Goal: Task Accomplishment & Management: Manage account settings

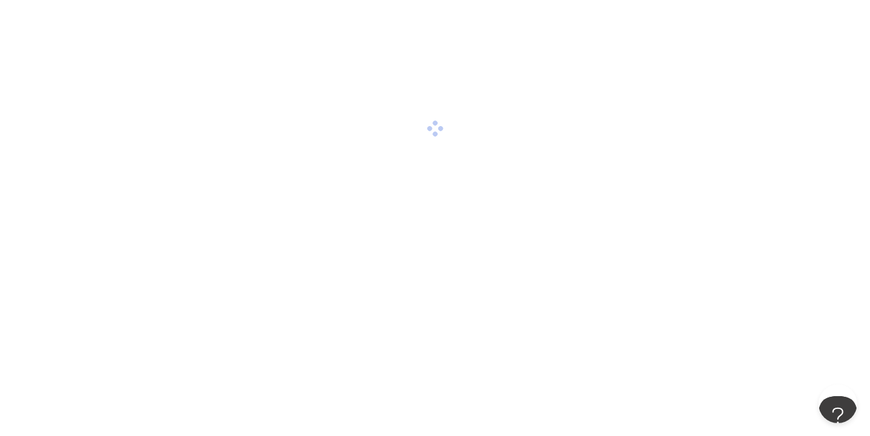
click at [443, 242] on div at bounding box center [435, 128] width 870 height 257
click at [621, 263] on div at bounding box center [435, 218] width 870 height 436
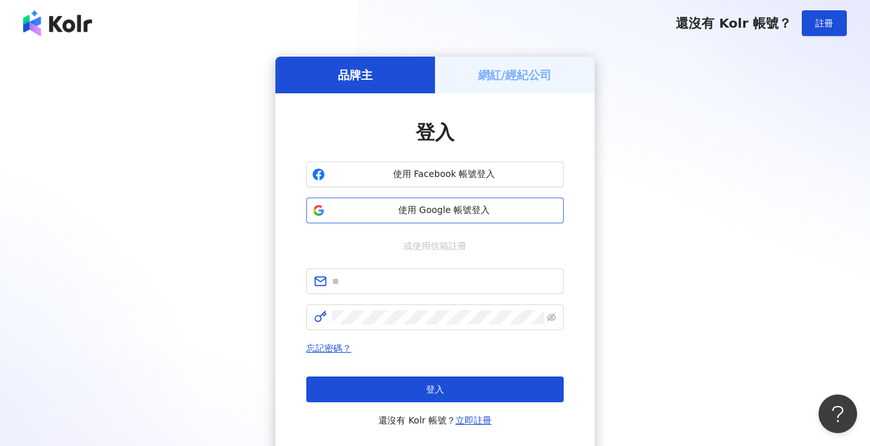
click at [415, 210] on span "使用 Google 帳號登入" at bounding box center [444, 210] width 228 height 13
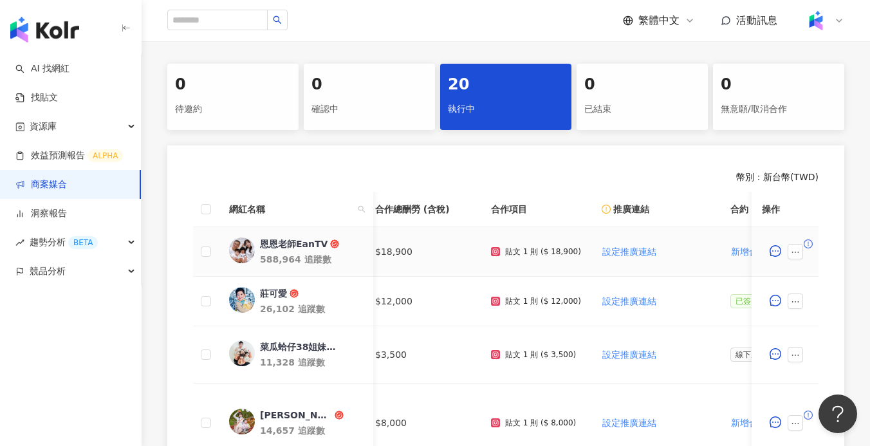
scroll to position [0, 6]
click at [798, 249] on icon "ellipsis" at bounding box center [795, 252] width 9 height 9
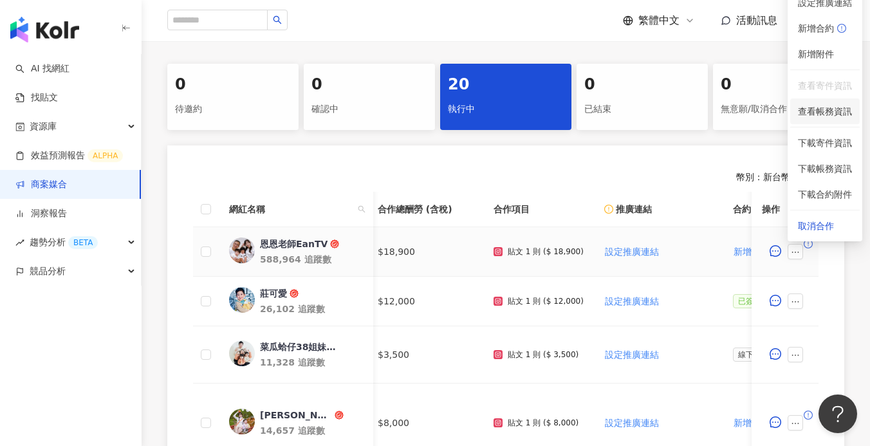
click at [831, 107] on span "查看帳務資訊" at bounding box center [825, 111] width 54 height 14
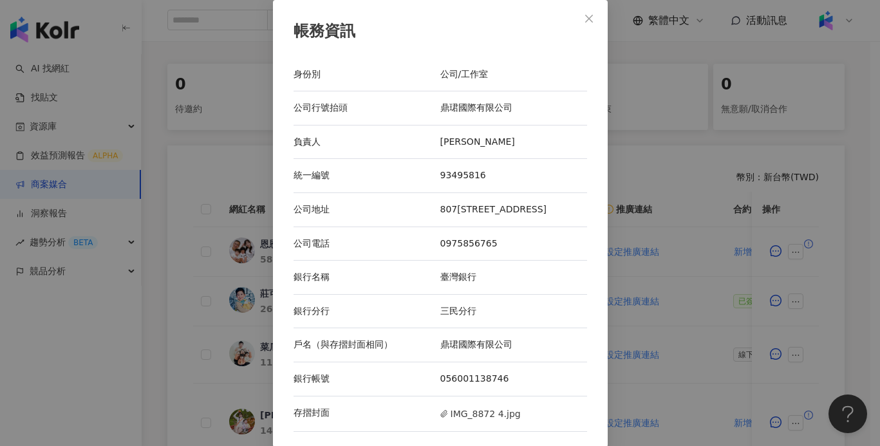
click at [690, 149] on div "帳務資訊 身份別 公司/工作室 公司行號抬頭 鼎珺國際有限公司 負責人 夏祥育 統一編號 93495816 公司地址 807高雄市三民區綏遠一街166號 公司…" at bounding box center [440, 223] width 880 height 446
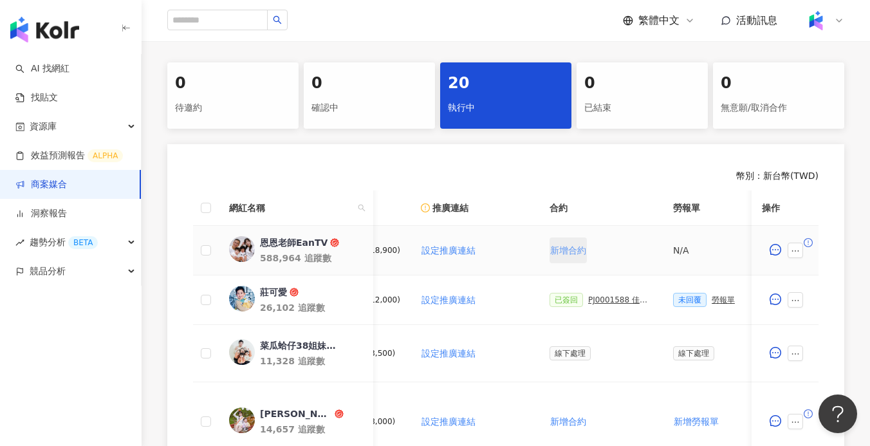
scroll to position [0, 190]
click at [561, 254] on span "新增合約" at bounding box center [567, 250] width 36 height 10
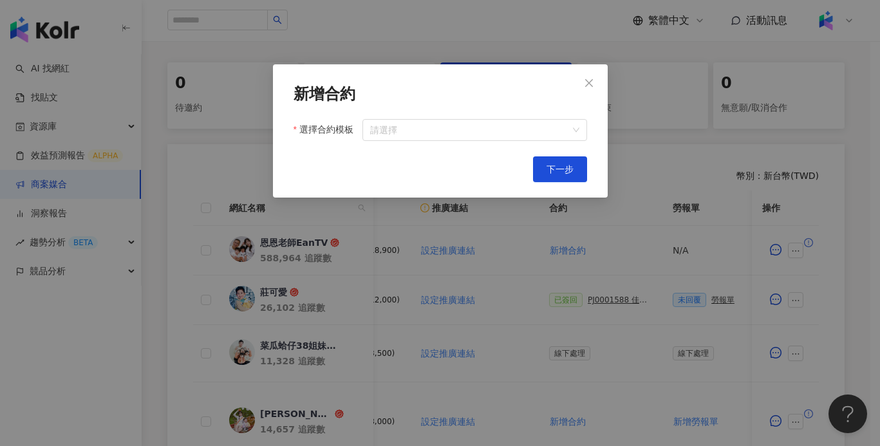
click at [587, 84] on icon "close" at bounding box center [589, 83] width 10 height 10
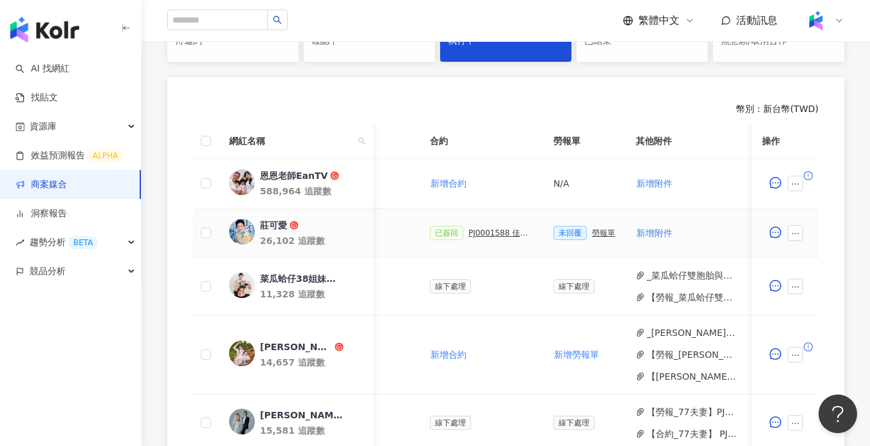
scroll to position [0, 311]
click at [599, 231] on div "勞報單" at bounding box center [601, 232] width 23 height 9
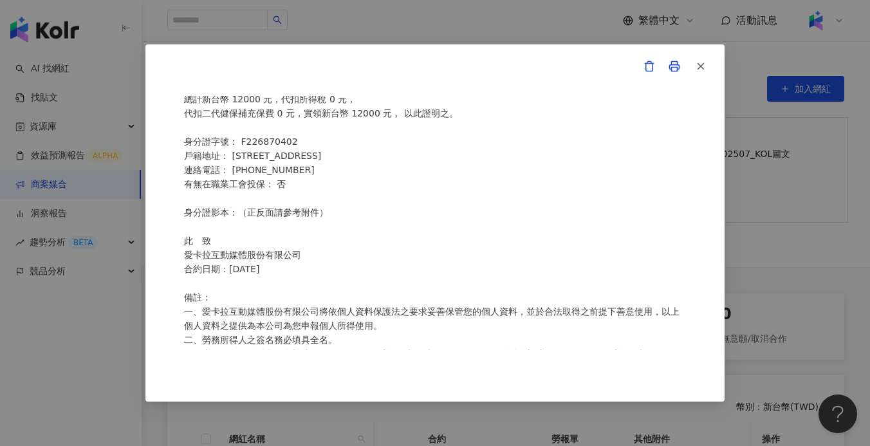
scroll to position [86, 0]
click at [698, 60] on span "button" at bounding box center [701, 66] width 12 height 14
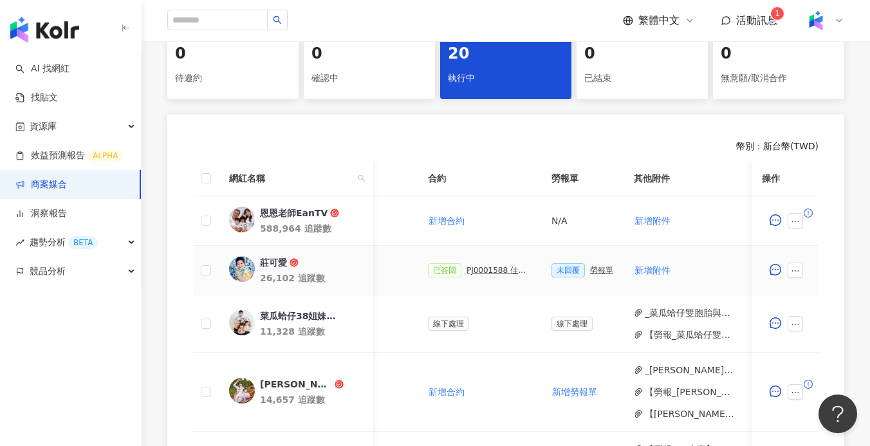
scroll to position [282, 0]
click at [658, 331] on button "【勞報_菜瓜蛤仔雙胞胎與搞笑媽咪𝒲𝒶𝓃 𝒥𝓊 的親子生活～】PJ0001588 佳乳_福樂乳品組_鈣多多_202507_KOL專案.pdf" at bounding box center [691, 333] width 92 height 14
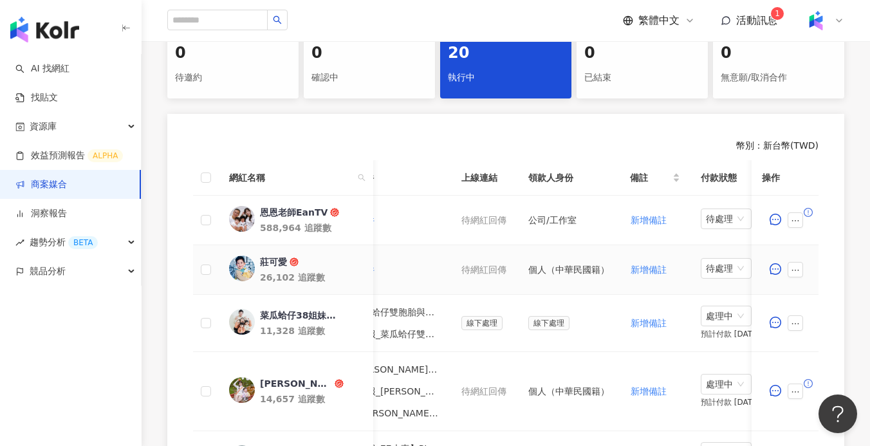
scroll to position [0, 673]
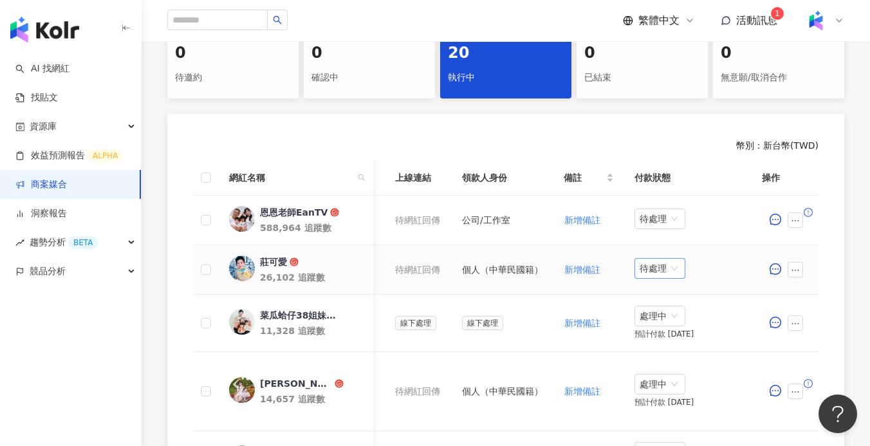
click at [667, 270] on span "待處理" at bounding box center [660, 268] width 41 height 19
click at [547, 287] on td "個人（中華民國籍）" at bounding box center [503, 270] width 102 height 50
click at [660, 268] on span "待處理" at bounding box center [660, 268] width 41 height 19
click at [660, 314] on div "處理中" at bounding box center [661, 316] width 36 height 14
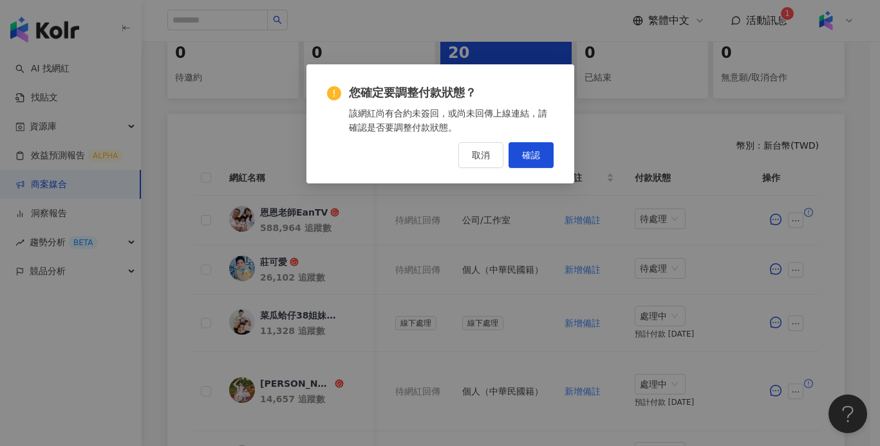
click at [533, 158] on span "確認" at bounding box center [531, 155] width 18 height 10
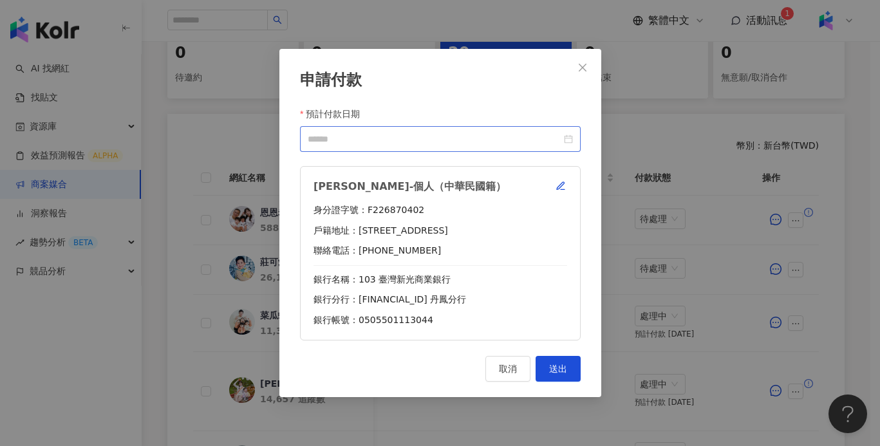
scroll to position [0, 663]
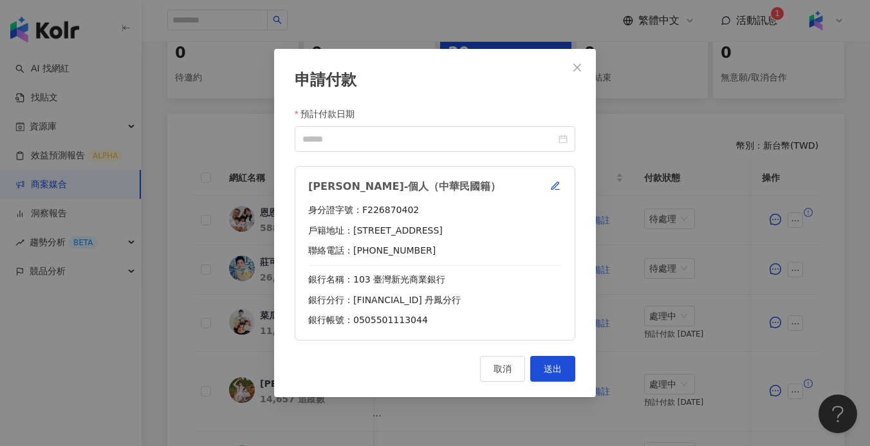
click at [575, 69] on icon "close" at bounding box center [577, 67] width 10 height 10
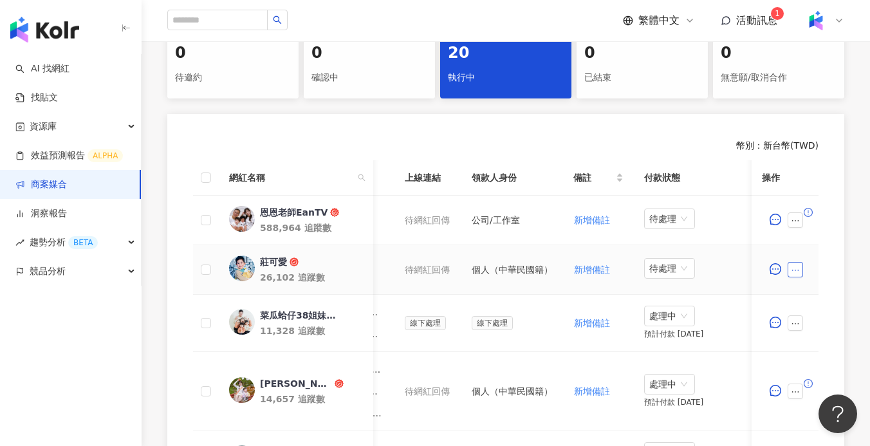
click at [795, 263] on button "button" at bounding box center [795, 269] width 15 height 15
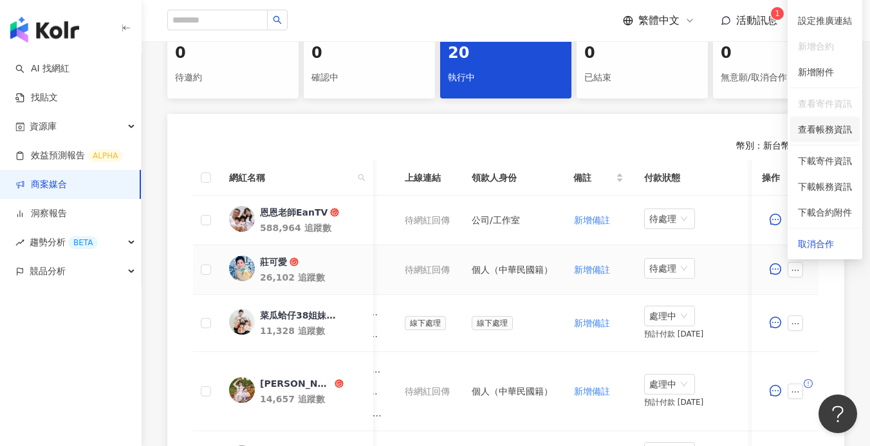
click at [815, 124] on span "查看帳務資訊" at bounding box center [825, 129] width 54 height 14
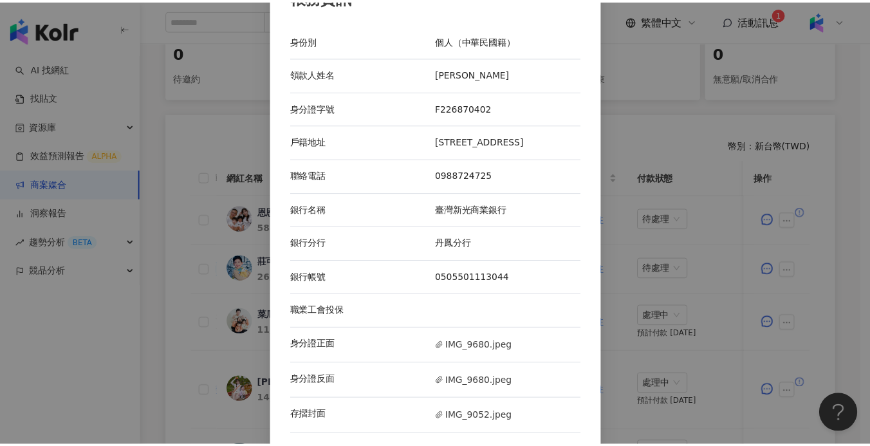
scroll to position [38, 0]
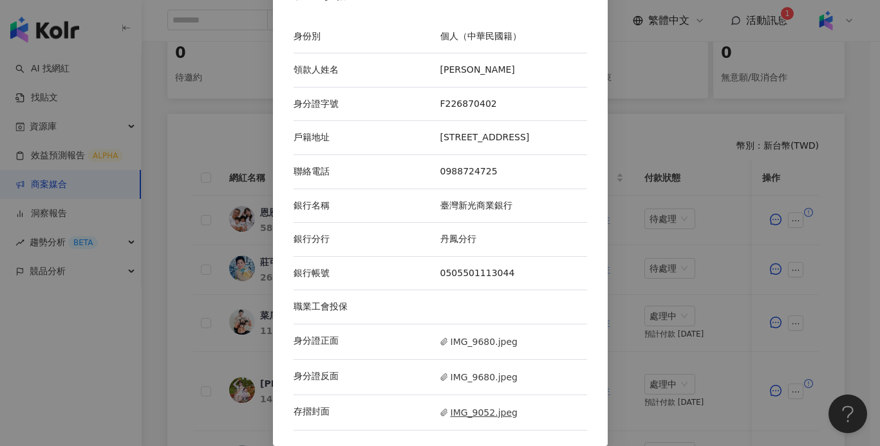
click at [490, 414] on span "IMG_9052.jpeg" at bounding box center [478, 412] width 77 height 14
click at [737, 234] on div "帳務資訊 身份別 個人（中華民國籍） 領款人姓名 王姸方 身分證字號 F226870402 戶籍地址 新北市泰山區信華五街45號14樓 聯絡電話 098872…" at bounding box center [440, 223] width 880 height 446
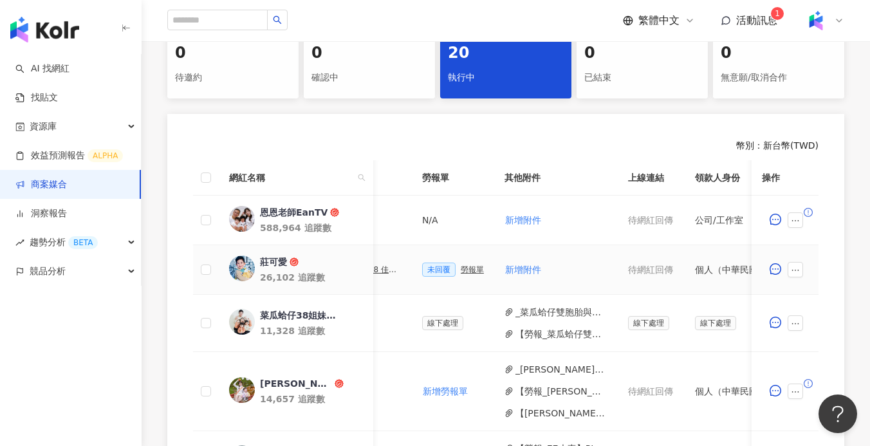
scroll to position [0, 438]
click at [471, 270] on div "勞報單" at bounding box center [474, 269] width 23 height 9
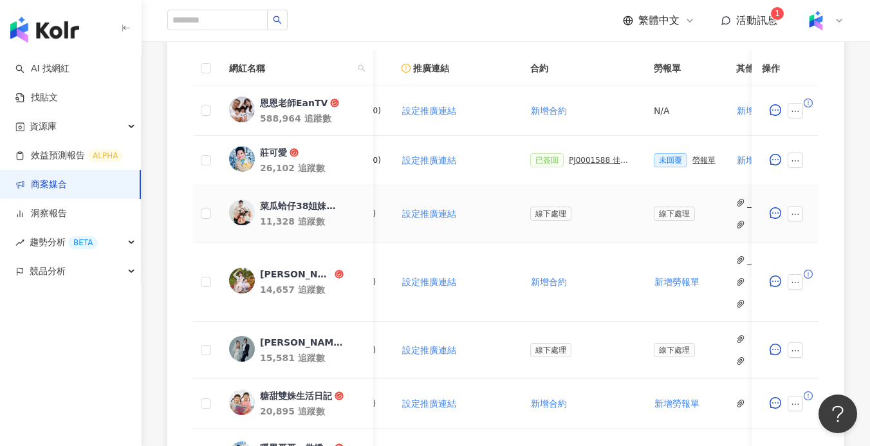
scroll to position [388, 0]
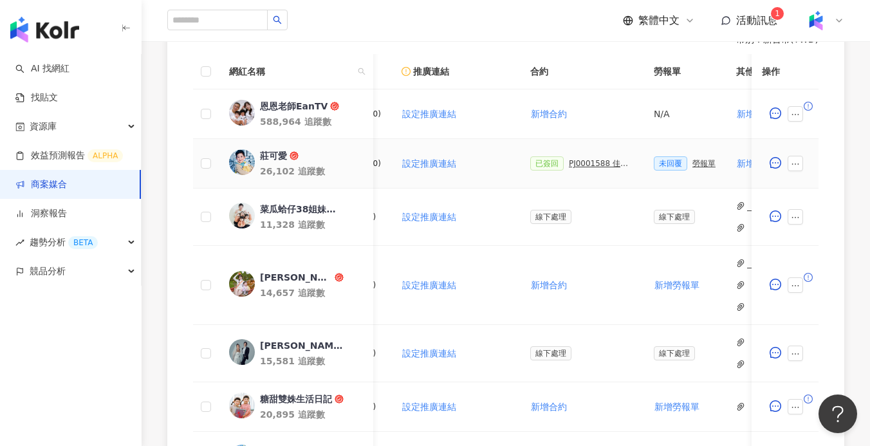
click at [578, 163] on div "PJ0001588 佳乳_福樂乳品組_鈣多多_202507_活動確認單" at bounding box center [601, 163] width 64 height 9
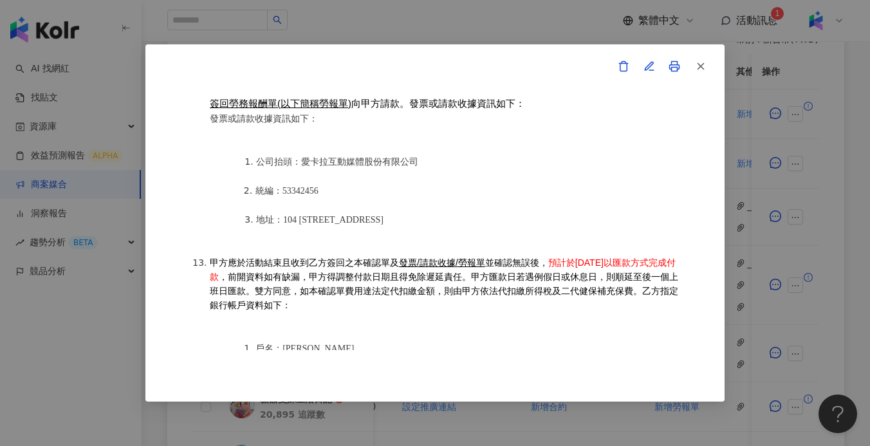
scroll to position [1726, 0]
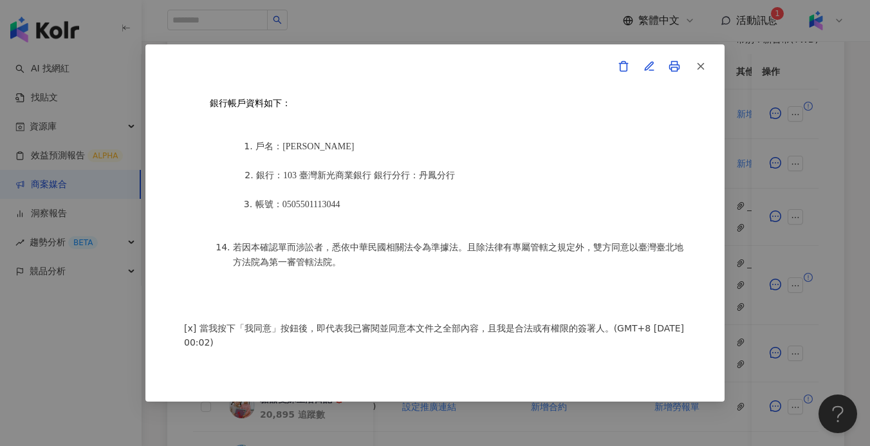
click at [478, 38] on div "活動確認單 約定雙方 甲方名稱：愛卡拉互動媒體股份有限公司 甲方負責人：程世嘉 甲方統一編號：53342456 甲方地址：104 台北市中山區南京東路二段16…" at bounding box center [435, 223] width 870 height 446
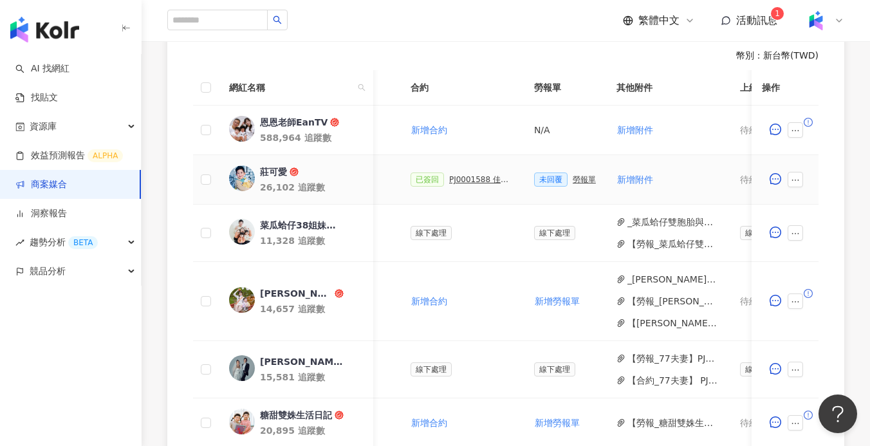
scroll to position [0, 355]
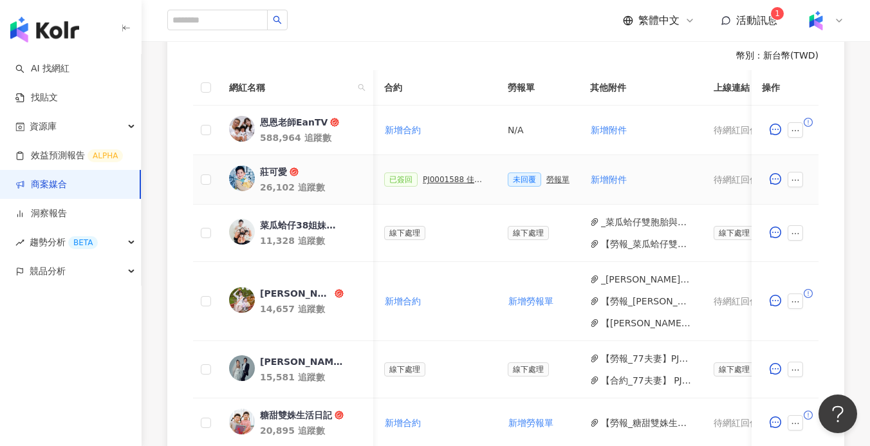
click at [560, 177] on div "勞報單" at bounding box center [557, 179] width 23 height 9
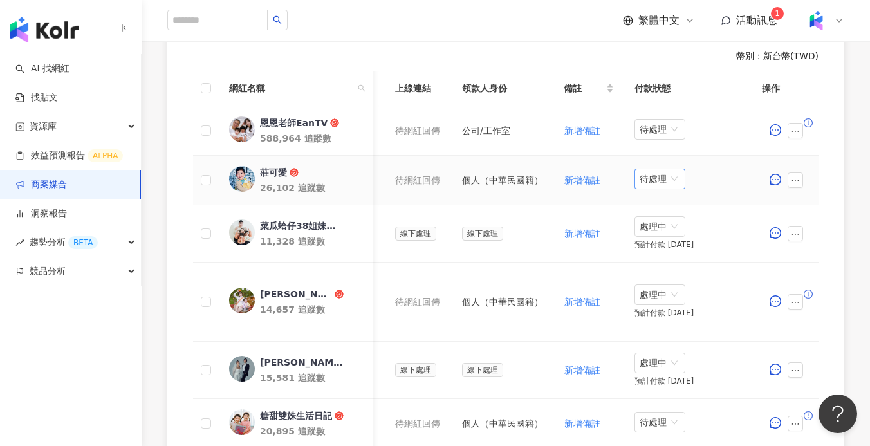
scroll to position [0, 667]
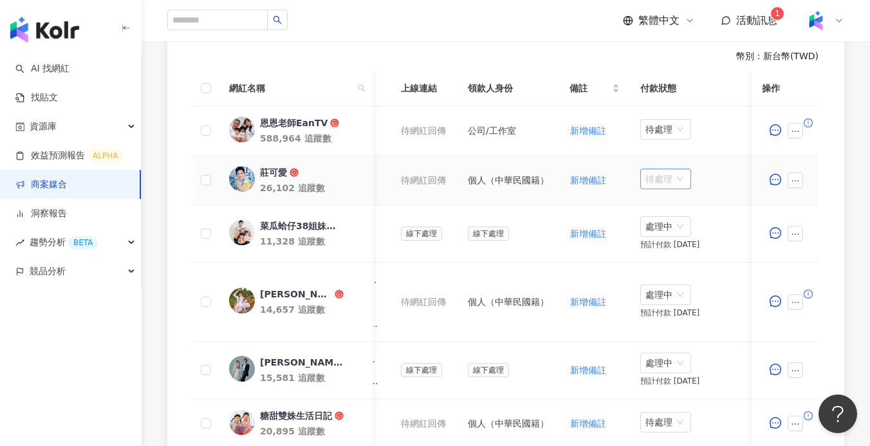
click at [667, 183] on span "待處理" at bounding box center [665, 178] width 41 height 19
click at [678, 225] on div "處理中" at bounding box center [667, 227] width 36 height 14
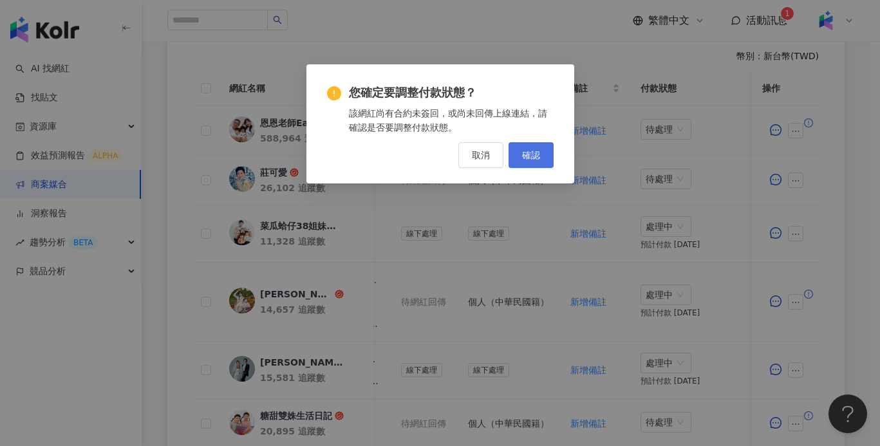
click at [546, 160] on button "確認" at bounding box center [530, 155] width 45 height 26
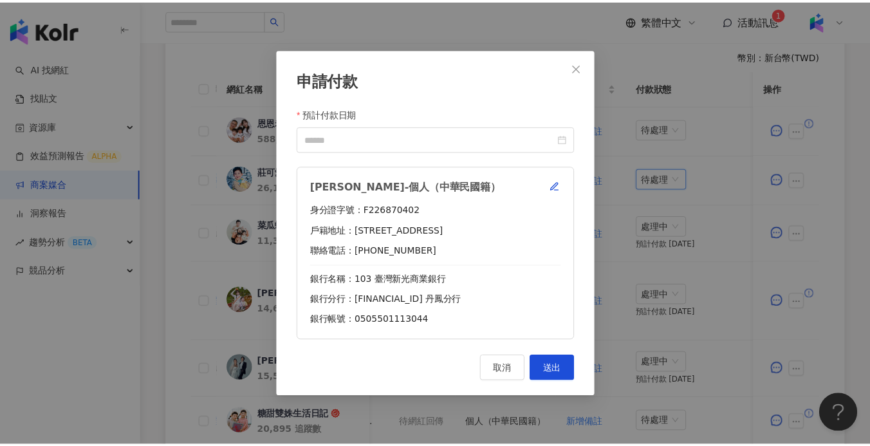
scroll to position [0, 663]
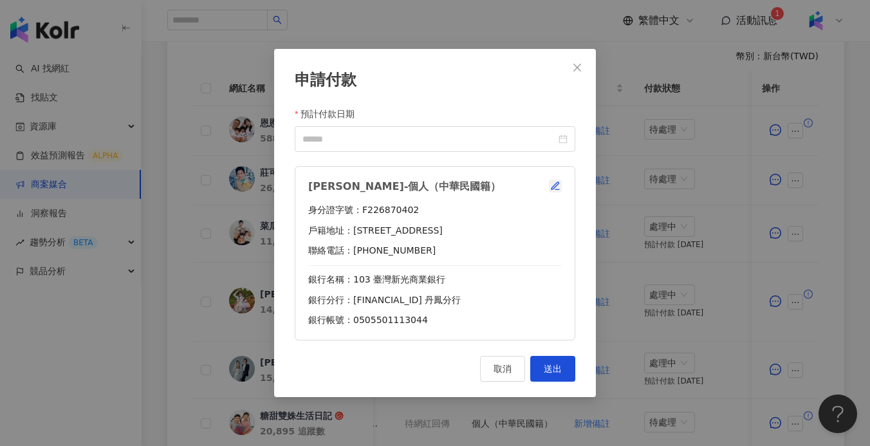
click at [560, 187] on icon "button" at bounding box center [555, 186] width 10 height 10
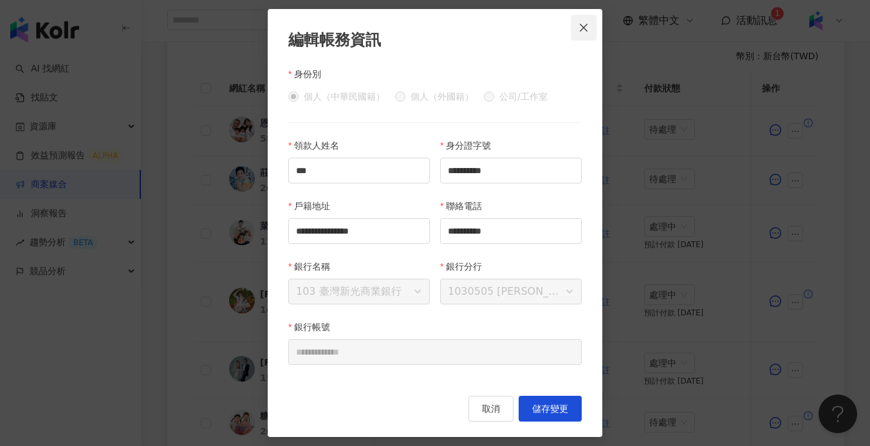
click at [591, 25] on span "Close" at bounding box center [584, 28] width 26 height 10
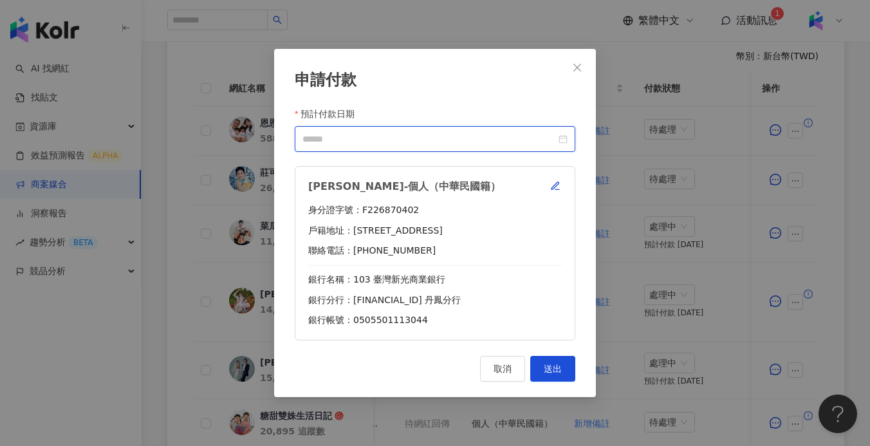
click at [479, 142] on input "預計付款日期" at bounding box center [429, 139] width 254 height 14
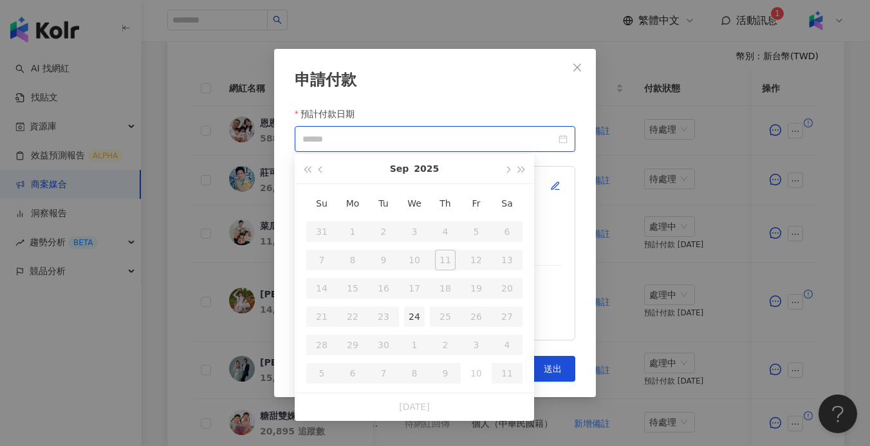
type input "**********"
click at [403, 319] on td "24" at bounding box center [414, 316] width 31 height 28
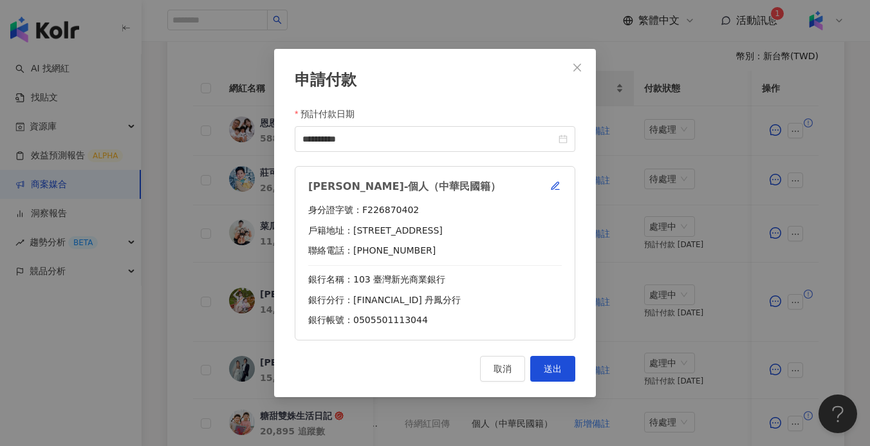
click at [579, 66] on icon "close" at bounding box center [577, 67] width 10 height 10
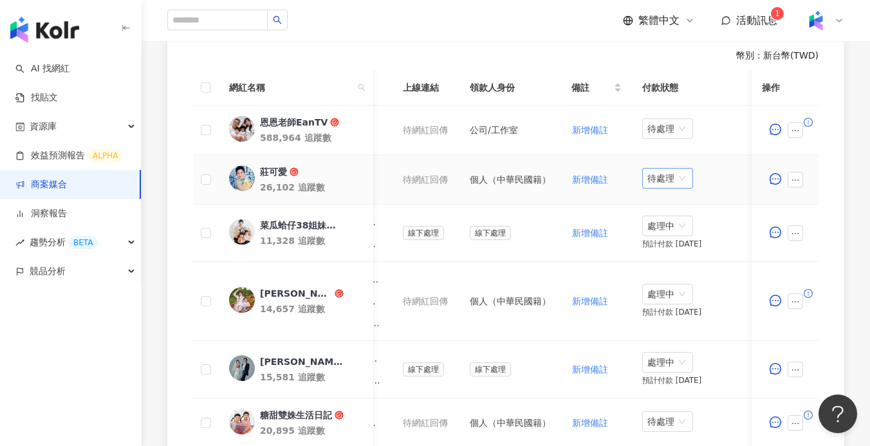
scroll to position [0, 667]
click at [683, 184] on span "待處理" at bounding box center [666, 178] width 41 height 19
click at [674, 207] on div "待處理" at bounding box center [668, 205] width 36 height 14
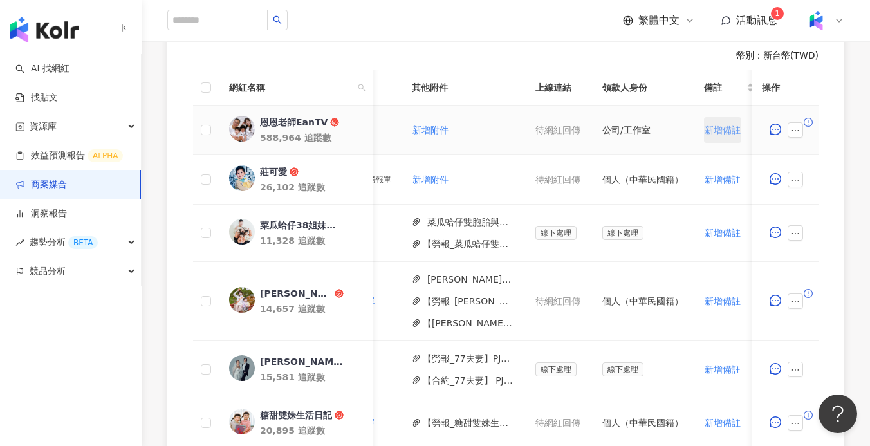
click at [674, 123] on tr "恩恩老師EanTV 588,964 追蹤數 $18,900 貼文 1 則 ($ 18,900) 設定推廣連結 新增合約 N/A 新增附件 待網紅回傳 公司/工…" at bounding box center [310, 131] width 1300 height 50
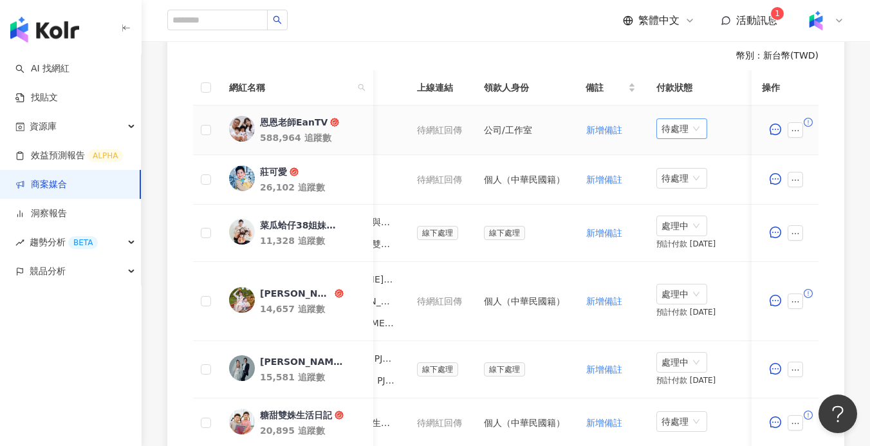
scroll to position [0, 673]
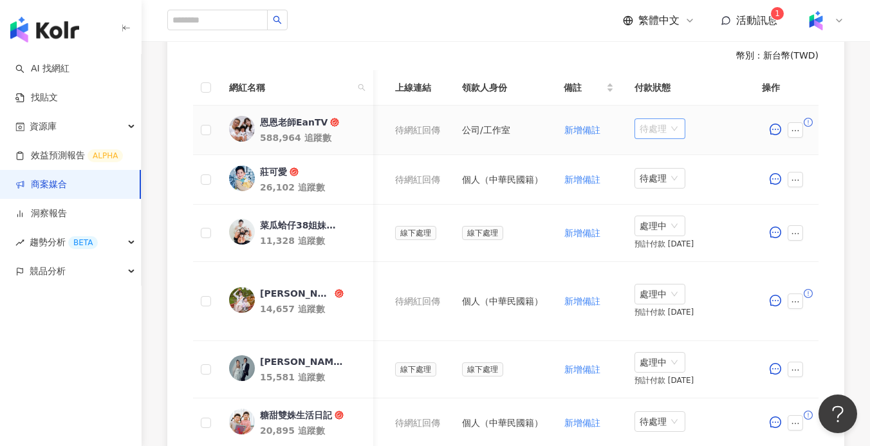
click at [665, 127] on span "待處理" at bounding box center [660, 128] width 41 height 19
click at [662, 178] on div "處理中" at bounding box center [661, 177] width 36 height 14
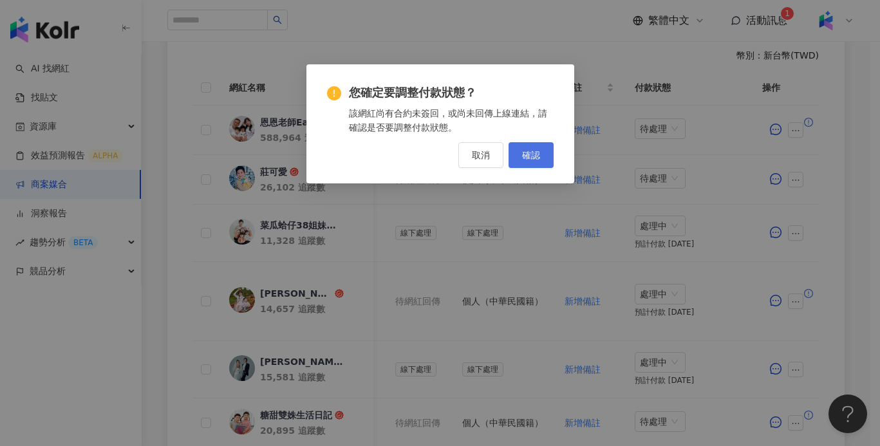
click at [536, 162] on button "確認" at bounding box center [530, 155] width 45 height 26
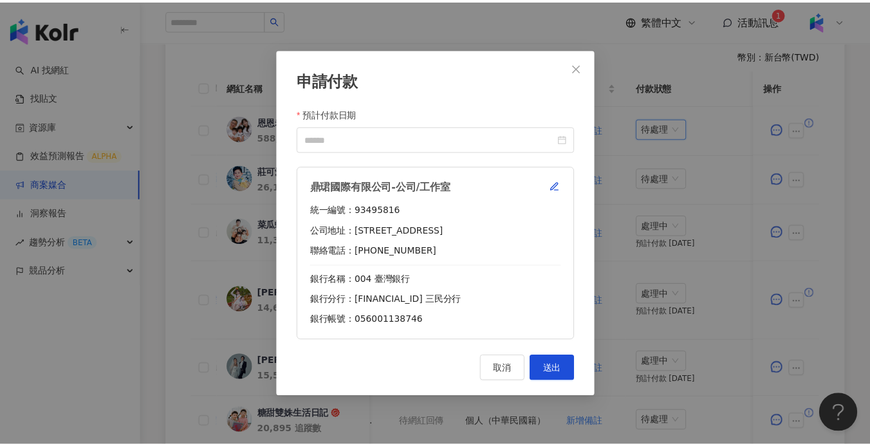
scroll to position [0, 663]
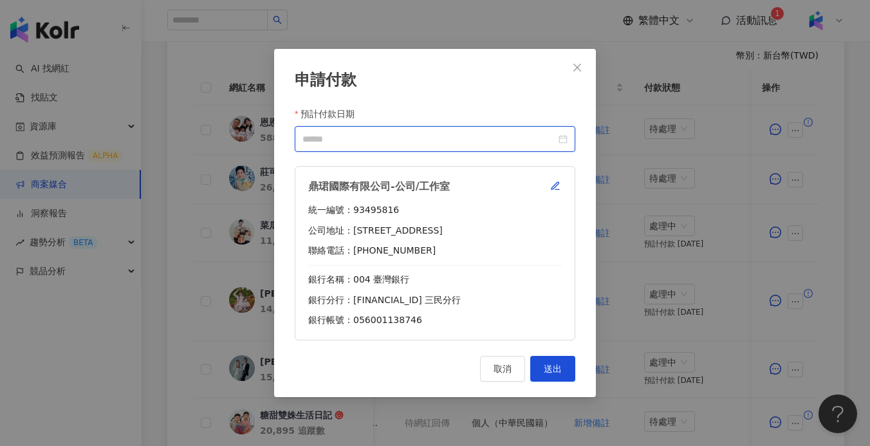
click at [455, 132] on input "預計付款日期" at bounding box center [429, 139] width 254 height 14
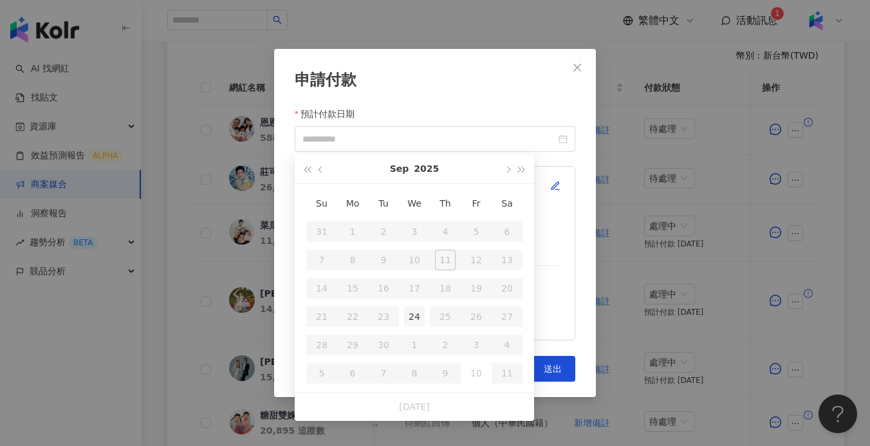
click at [423, 306] on td "24" at bounding box center [414, 316] width 31 height 28
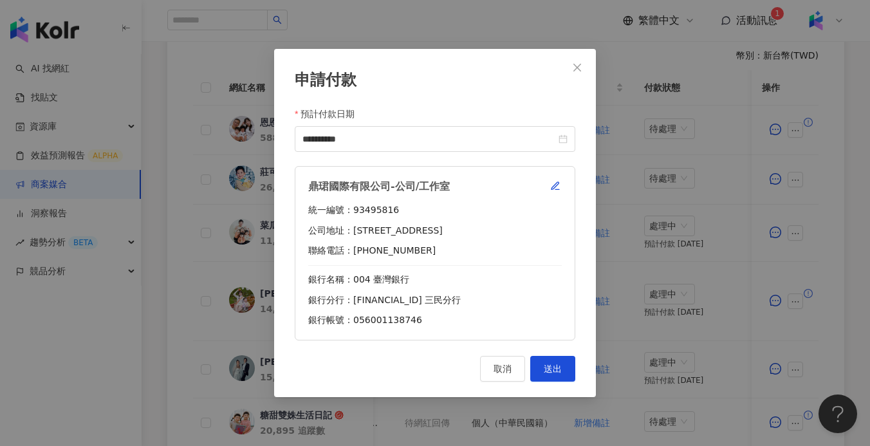
type input "**********"
click at [547, 357] on button "送出" at bounding box center [552, 369] width 45 height 26
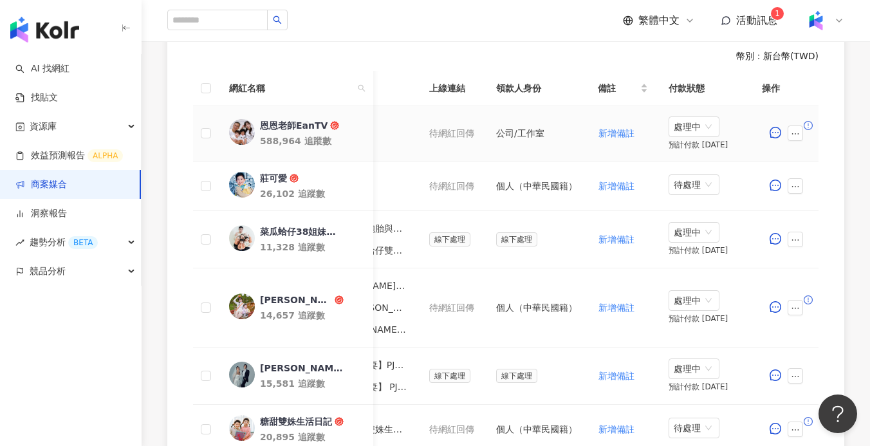
scroll to position [0, 673]
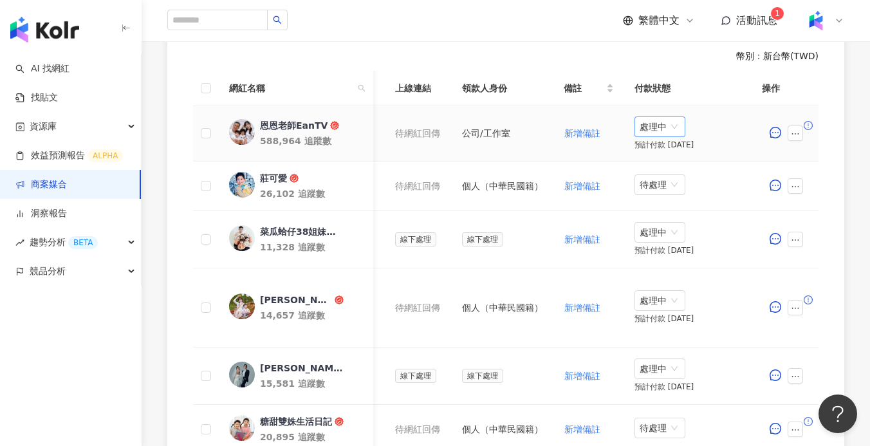
click at [663, 127] on span "處理中" at bounding box center [660, 126] width 41 height 19
click at [678, 152] on div "待處理" at bounding box center [661, 153] width 36 height 14
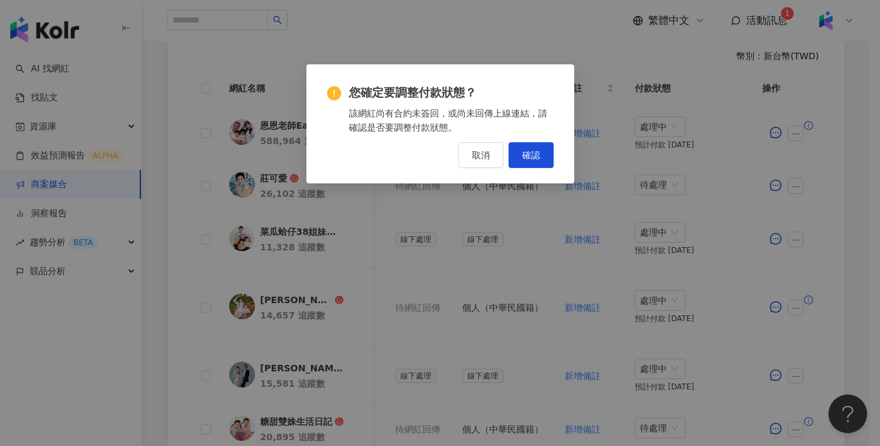
click at [540, 157] on button "確認" at bounding box center [530, 155] width 45 height 26
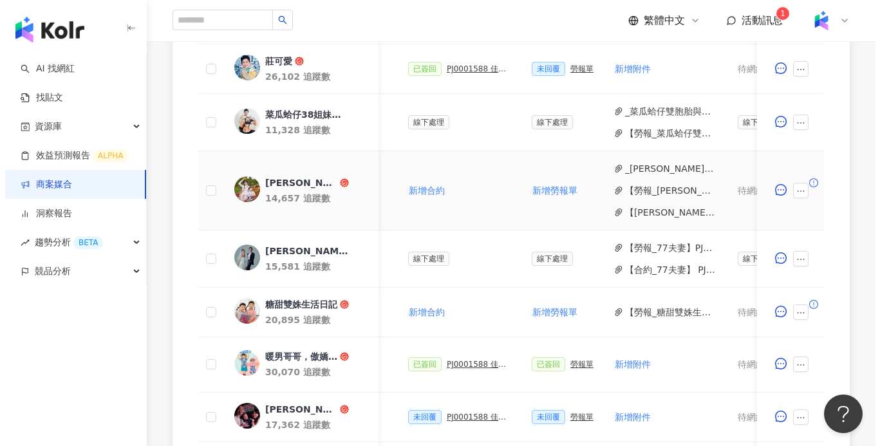
scroll to position [130, 0]
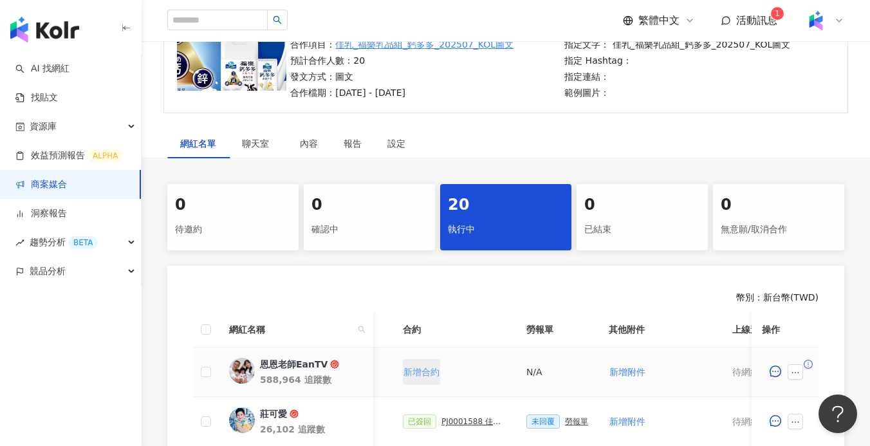
click at [430, 369] on span "新增合約" at bounding box center [421, 372] width 36 height 10
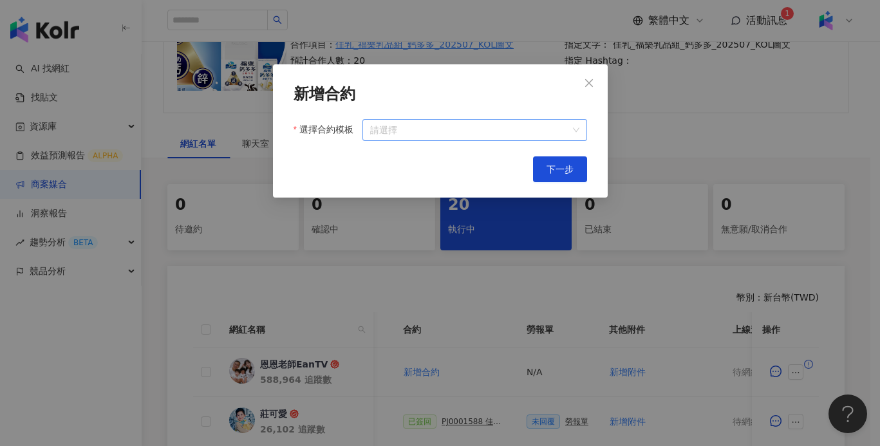
click at [491, 136] on input "選擇合約模板" at bounding box center [474, 130] width 208 height 21
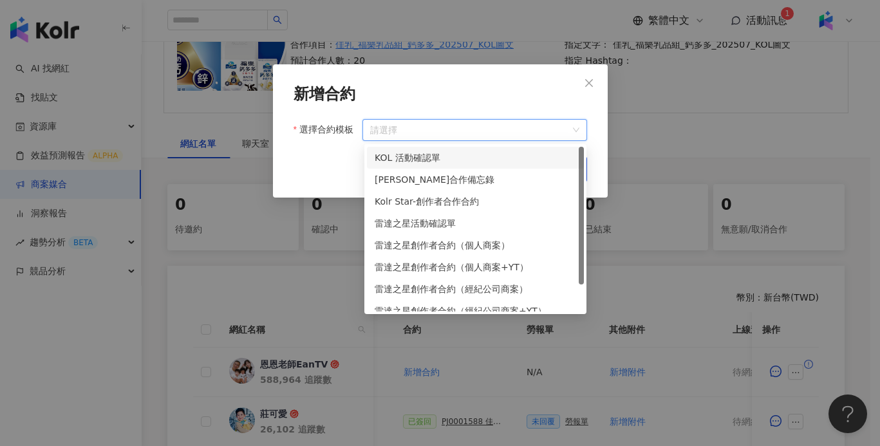
click at [463, 158] on div "KOL 活動確認單" at bounding box center [474, 158] width 201 height 14
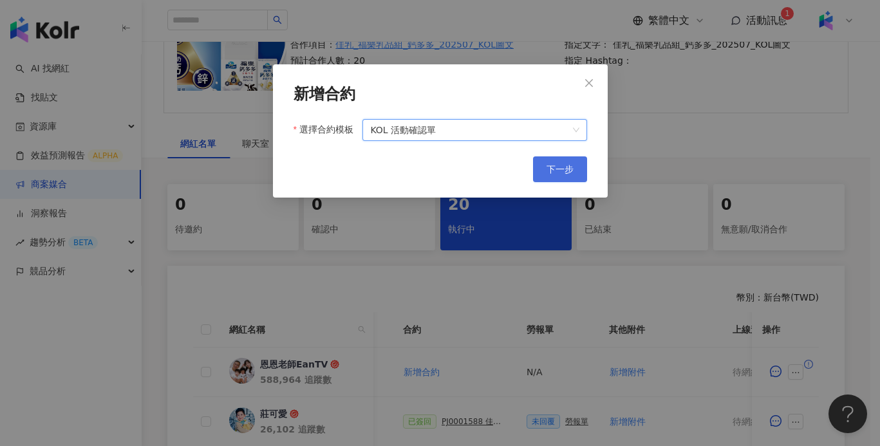
click at [551, 176] on button "下一步" at bounding box center [560, 169] width 54 height 26
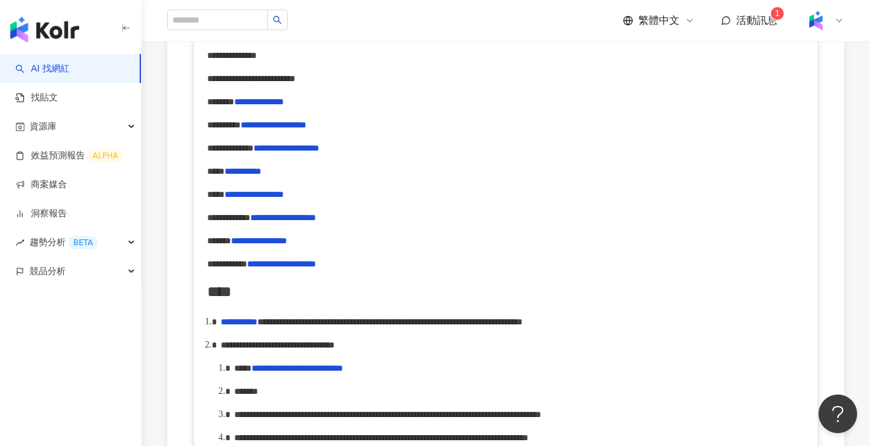
scroll to position [518, 0]
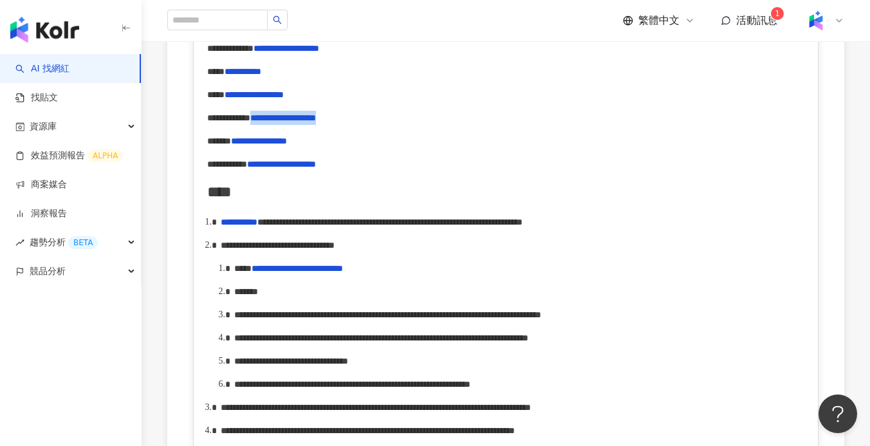
drag, startPoint x: 337, startPoint y: 117, endPoint x: 518, endPoint y: 121, distance: 180.8
click at [518, 121] on div "**********" at bounding box center [506, 118] width 598 height 14
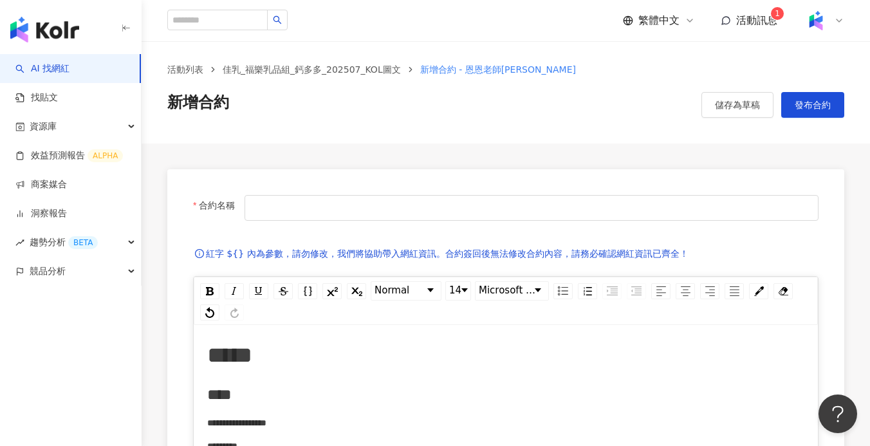
scroll to position [5, 0]
click at [382, 64] on link "佳乳_福樂乳品組_鈣多多_202507_KOL圖文" at bounding box center [311, 69] width 183 height 14
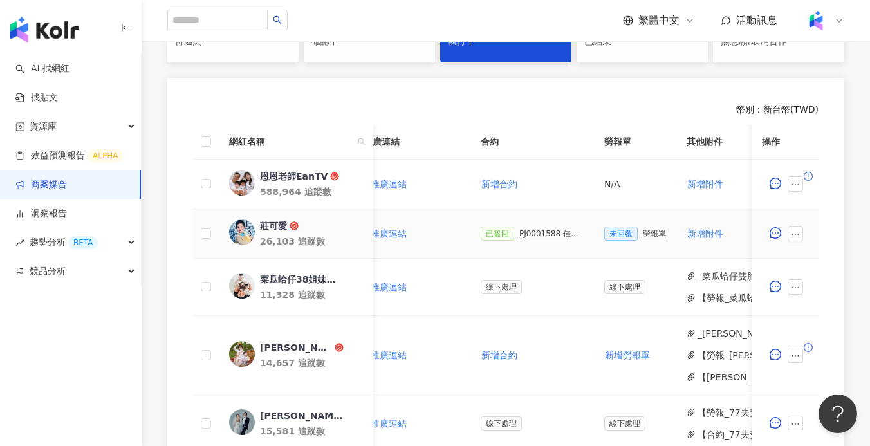
scroll to position [0, 257]
click at [649, 232] on div "勞報單" at bounding box center [655, 233] width 23 height 9
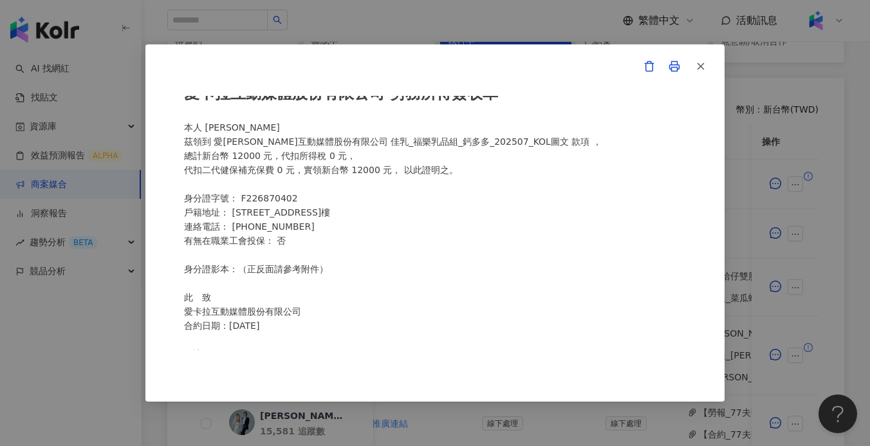
scroll to position [0, 0]
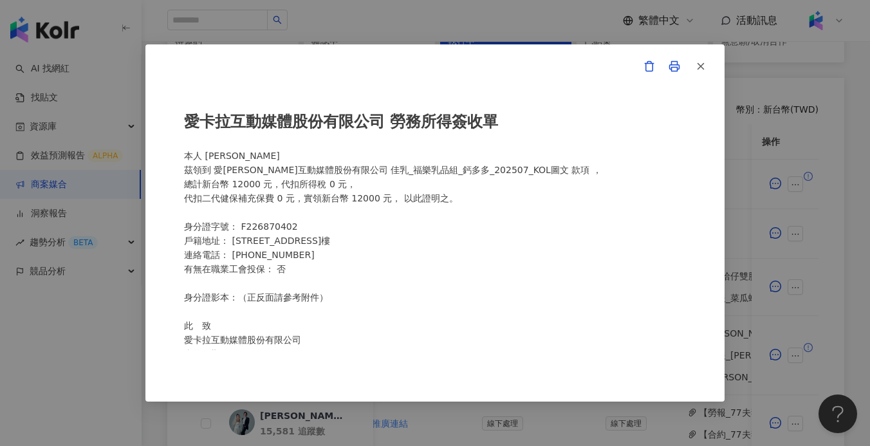
click at [555, 17] on div "愛[PERSON_NAME]互動媒體股份有限公司 勞務所得簽收單 本人 [PERSON_NAME] 茲領到 愛[PERSON_NAME]互動媒體股份有限公司 …" at bounding box center [435, 223] width 870 height 446
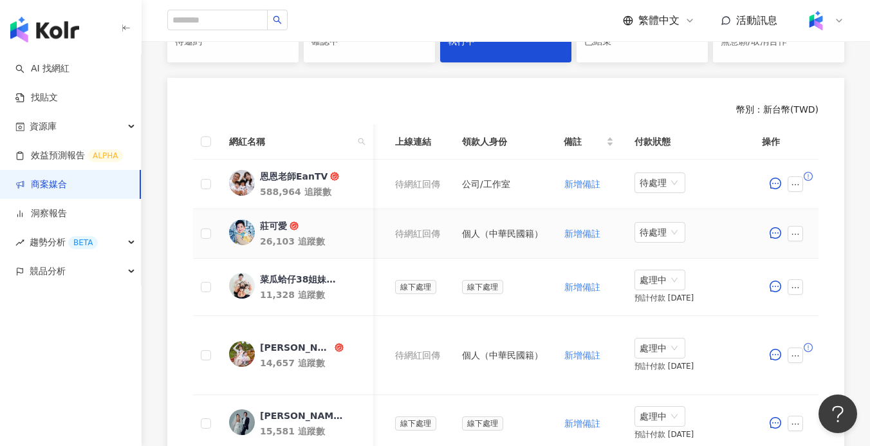
scroll to position [0, 673]
click at [643, 234] on span "待處理" at bounding box center [660, 232] width 41 height 19
click at [701, 228] on td "待處理" at bounding box center [688, 234] width 129 height 50
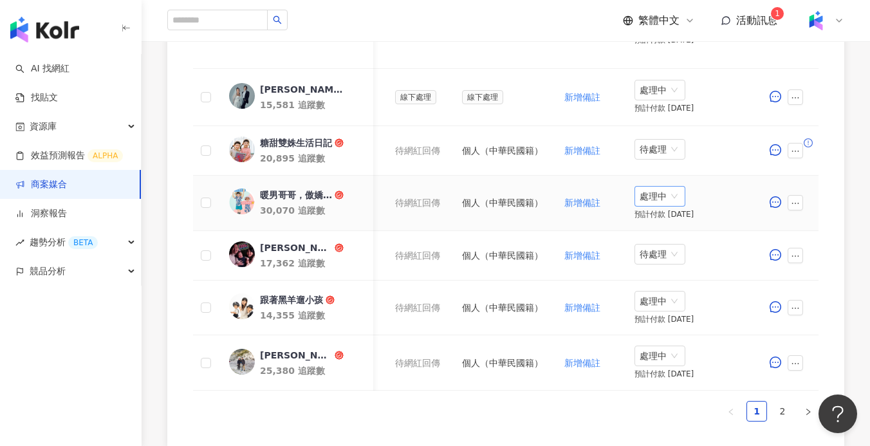
click at [652, 194] on span "處理中" at bounding box center [660, 196] width 41 height 19
click at [658, 247] on div "處理中" at bounding box center [661, 244] width 36 height 14
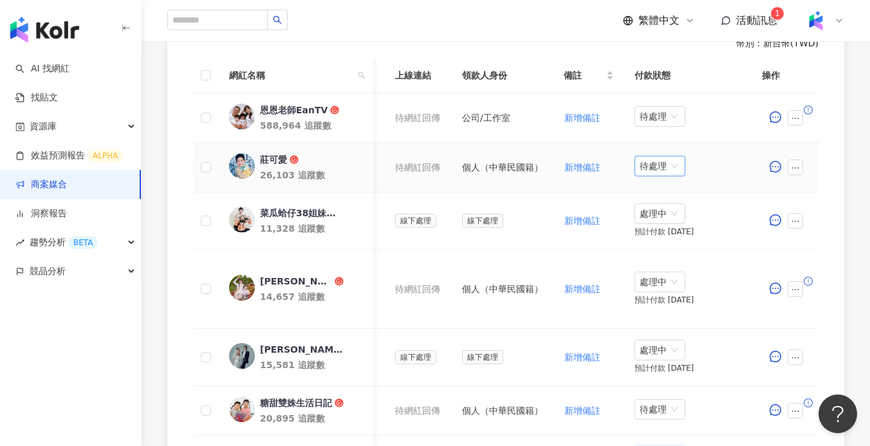
click at [654, 159] on span "待處理" at bounding box center [660, 165] width 41 height 19
click at [661, 215] on div "處理中" at bounding box center [661, 214] width 36 height 14
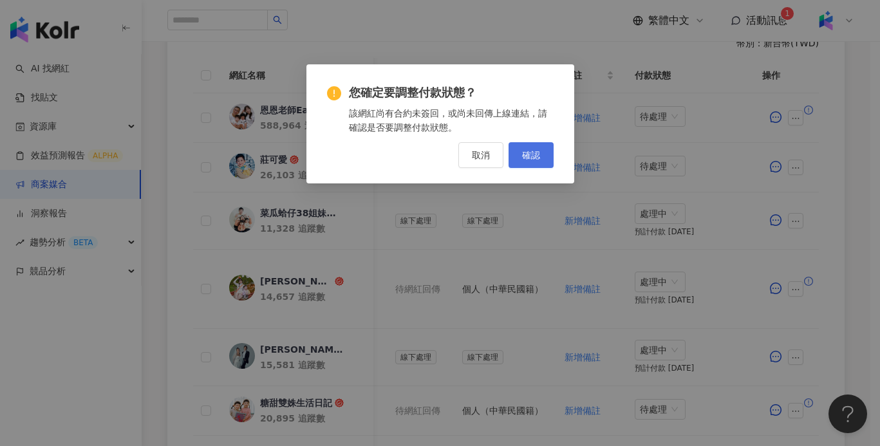
click at [542, 153] on button "確認" at bounding box center [530, 155] width 45 height 26
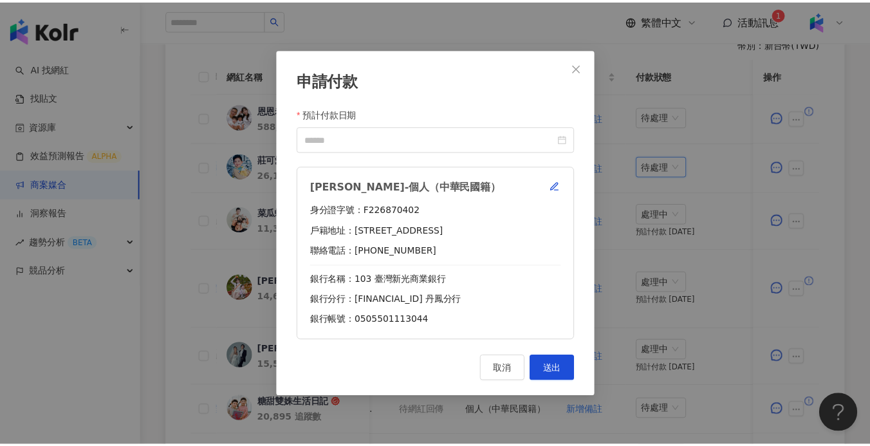
scroll to position [0, 663]
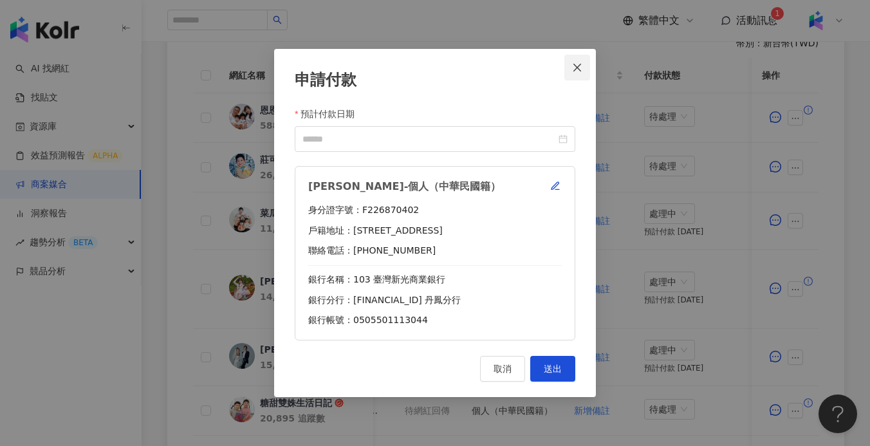
click at [582, 66] on icon "close" at bounding box center [577, 67] width 10 height 10
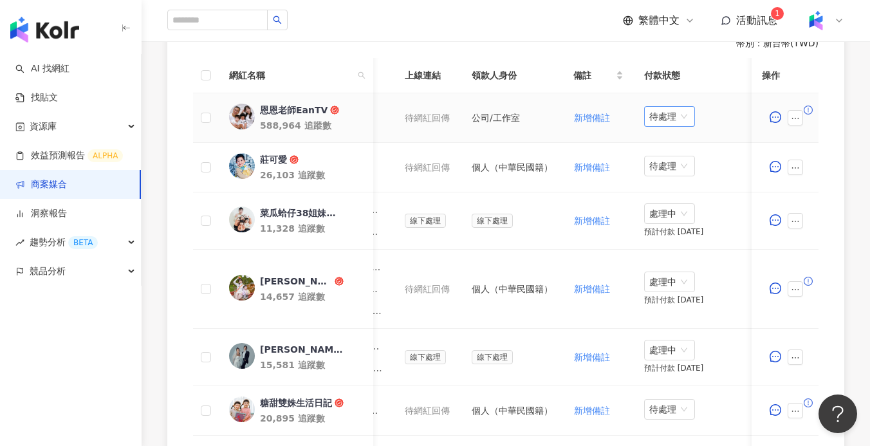
click at [665, 111] on span "待處理" at bounding box center [669, 116] width 41 height 19
click at [678, 161] on div "處理中" at bounding box center [671, 165] width 36 height 14
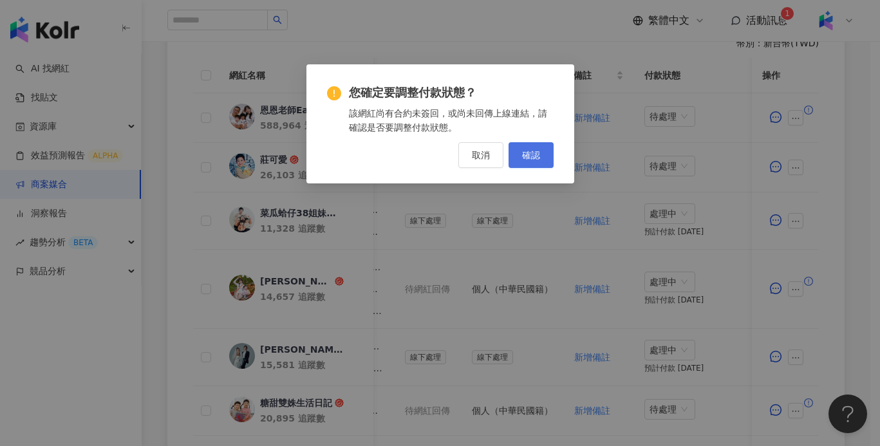
click at [522, 160] on span "確認" at bounding box center [531, 155] width 18 height 10
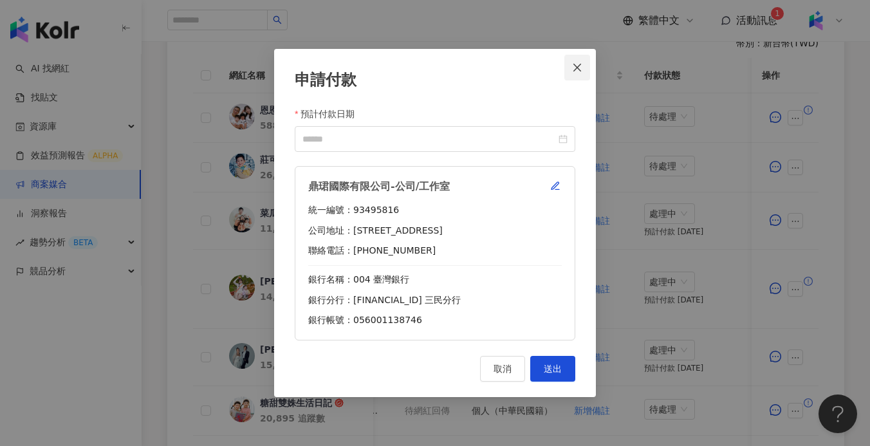
click at [585, 72] on span "Close" at bounding box center [577, 67] width 26 height 10
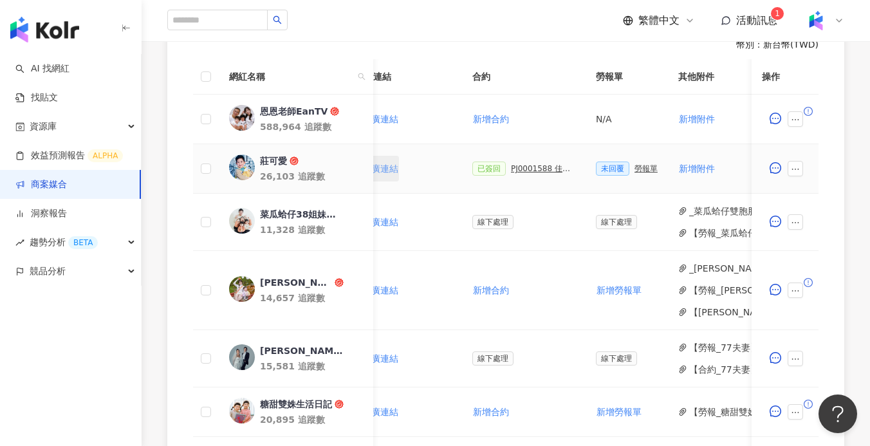
scroll to position [0, 342]
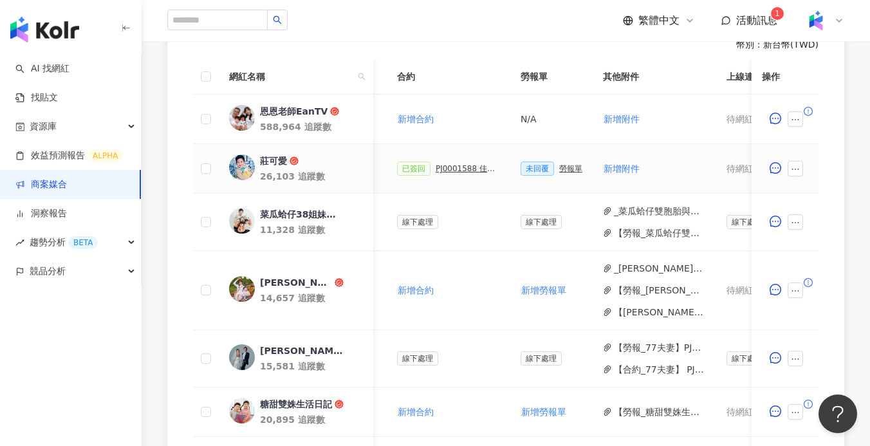
click at [566, 170] on div "勞報單" at bounding box center [570, 168] width 23 height 9
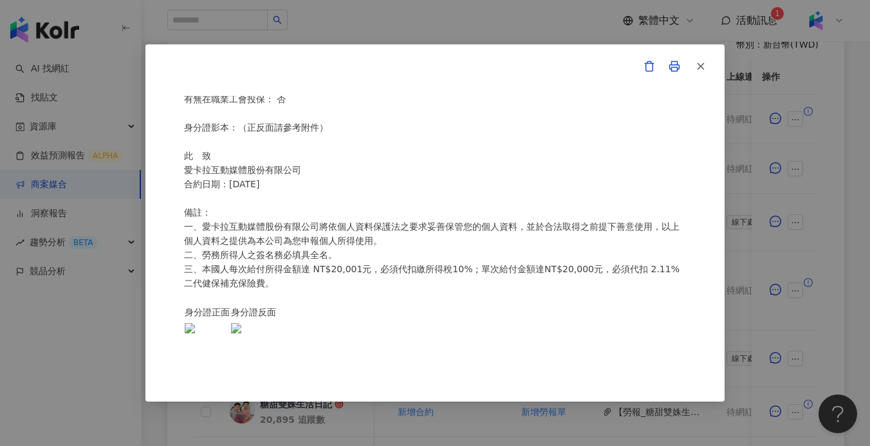
scroll to position [271, 0]
click at [700, 67] on line "button" at bounding box center [701, 67] width 6 height 6
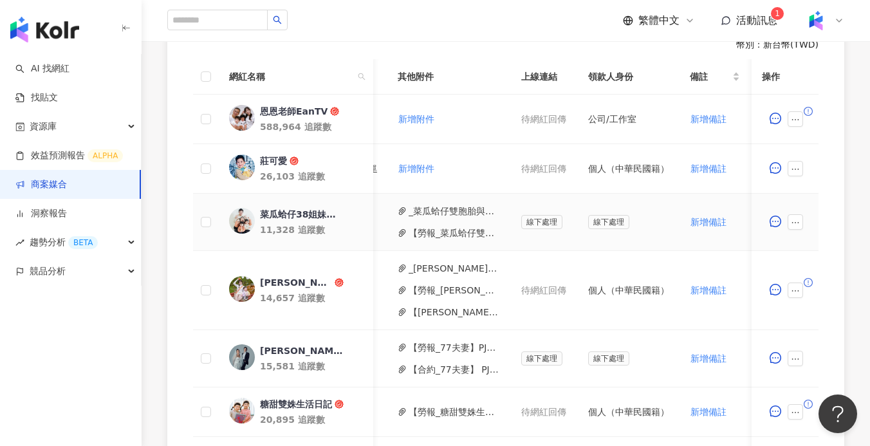
scroll to position [0, 651]
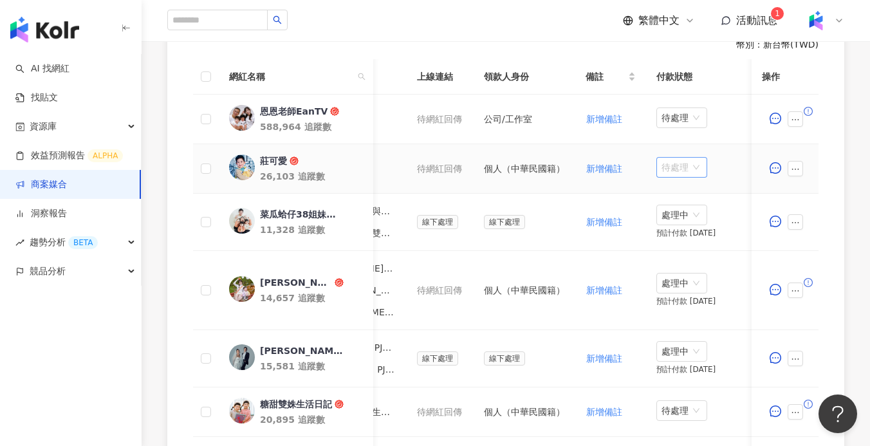
click at [695, 164] on span "待處理" at bounding box center [681, 167] width 41 height 19
click at [685, 212] on div "處理中" at bounding box center [683, 215] width 36 height 14
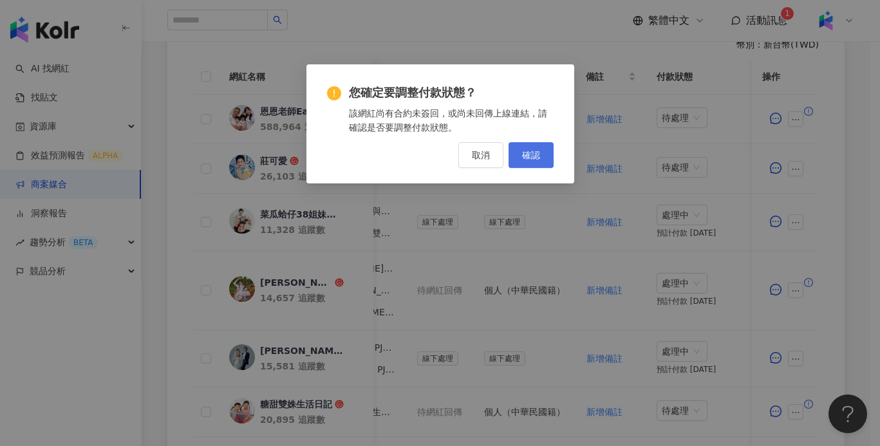
click at [533, 151] on span "確認" at bounding box center [531, 155] width 18 height 10
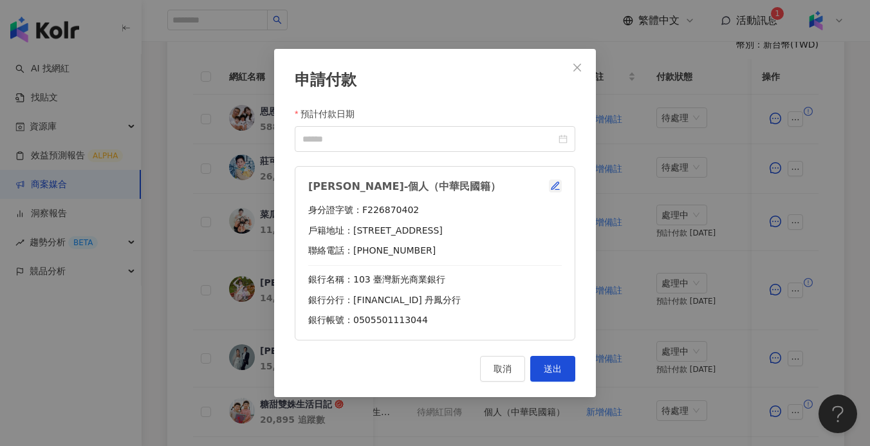
click at [555, 184] on icon "button" at bounding box center [555, 186] width 10 height 10
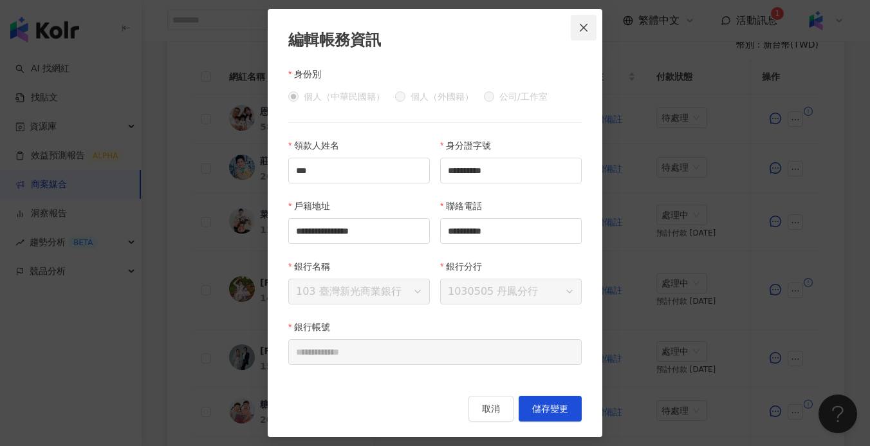
click at [587, 23] on icon "close" at bounding box center [583, 28] width 10 height 10
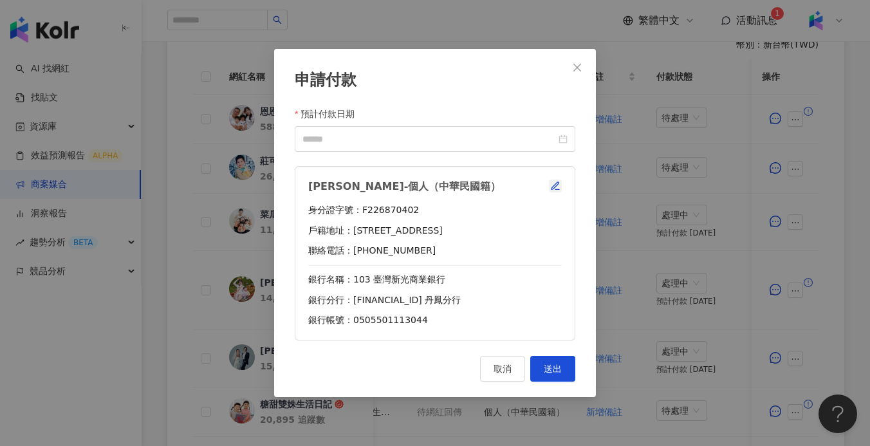
click at [551, 187] on icon "button" at bounding box center [554, 185] width 7 height 7
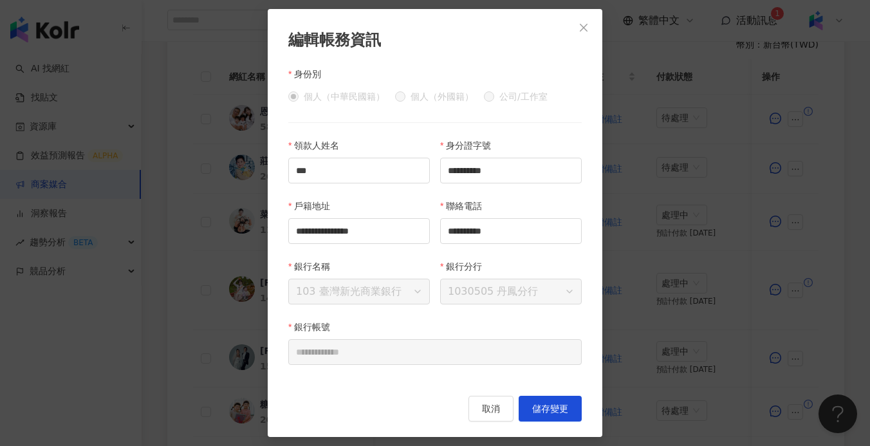
click at [594, 33] on button "Close" at bounding box center [584, 28] width 26 height 26
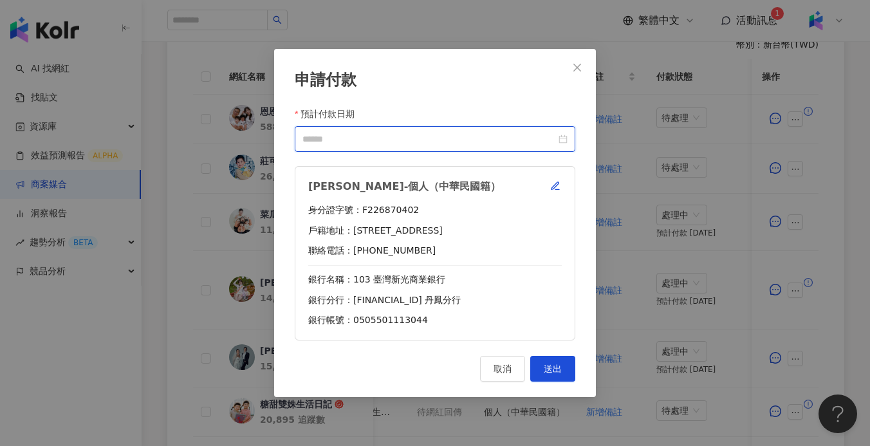
click at [448, 133] on input "預計付款日期" at bounding box center [429, 139] width 254 height 14
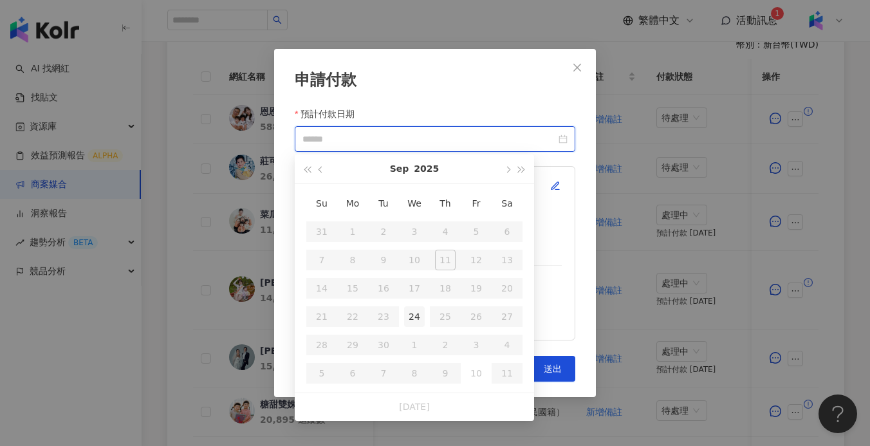
type input "**********"
click at [416, 309] on div "24" at bounding box center [414, 316] width 21 height 21
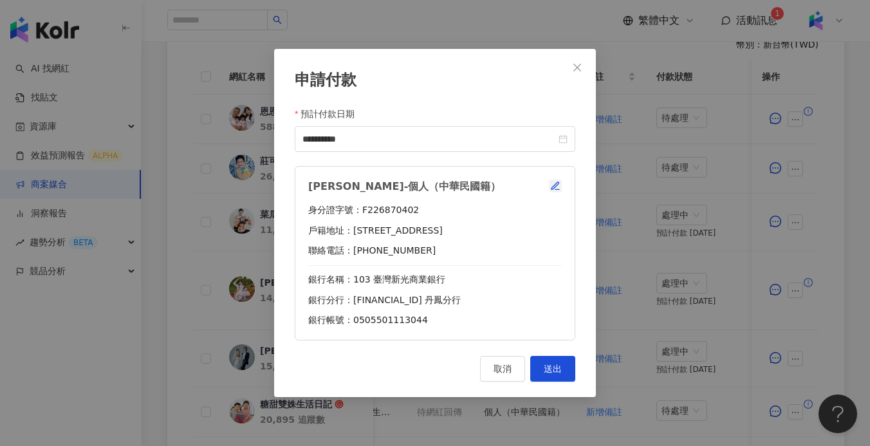
click at [558, 187] on icon "button" at bounding box center [555, 186] width 10 height 10
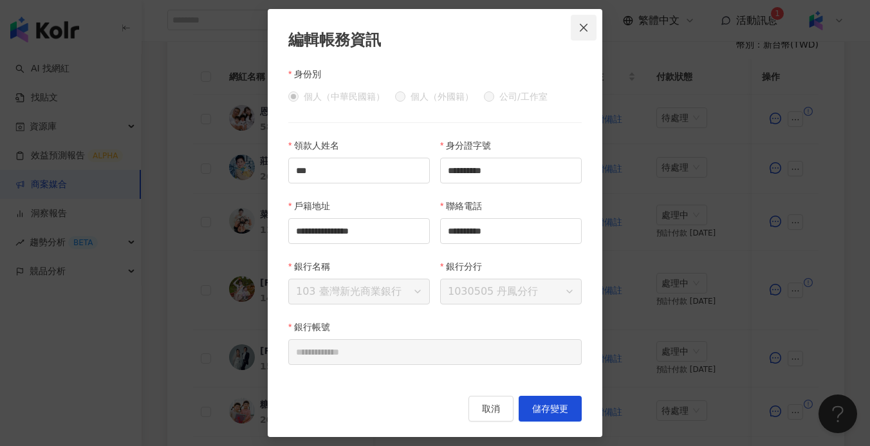
click at [584, 30] on icon "close" at bounding box center [583, 28] width 10 height 10
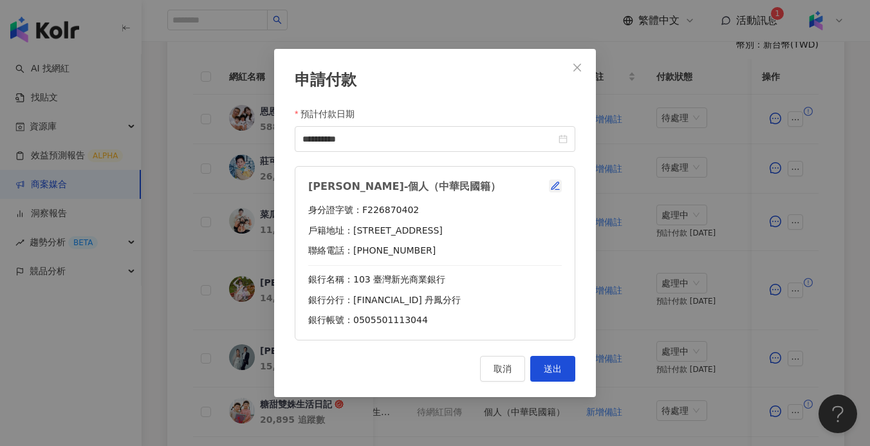
click at [559, 183] on icon "button" at bounding box center [555, 186] width 10 height 10
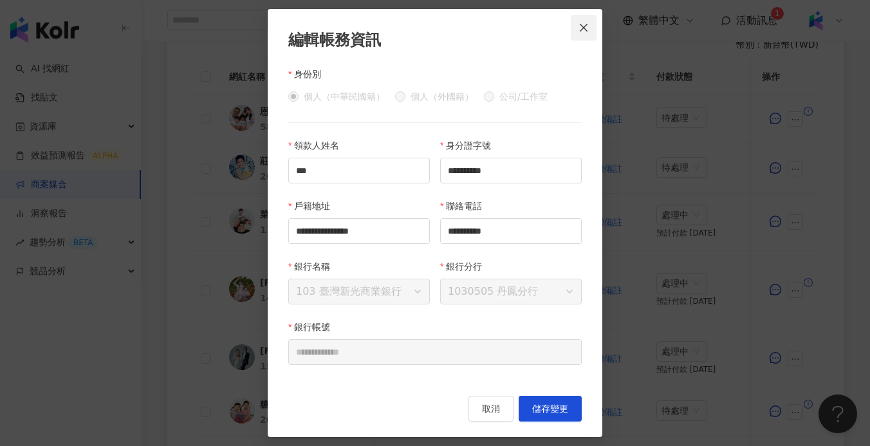
click at [586, 26] on icon "close" at bounding box center [583, 28] width 10 height 10
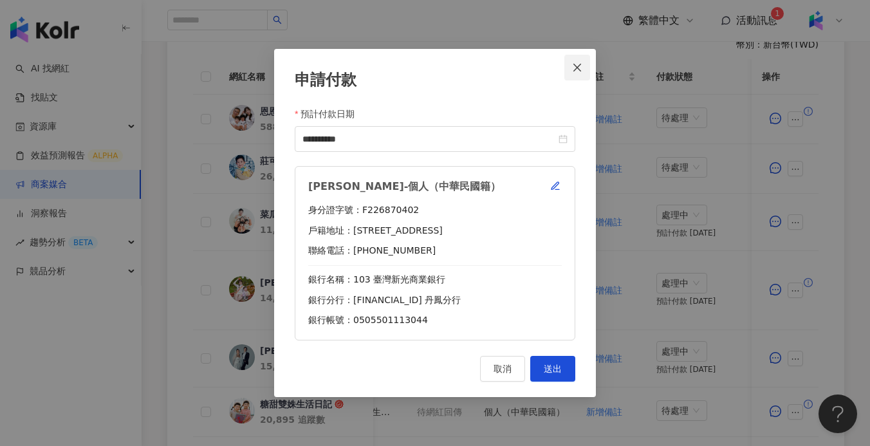
click at [582, 68] on icon "close" at bounding box center [577, 67] width 10 height 10
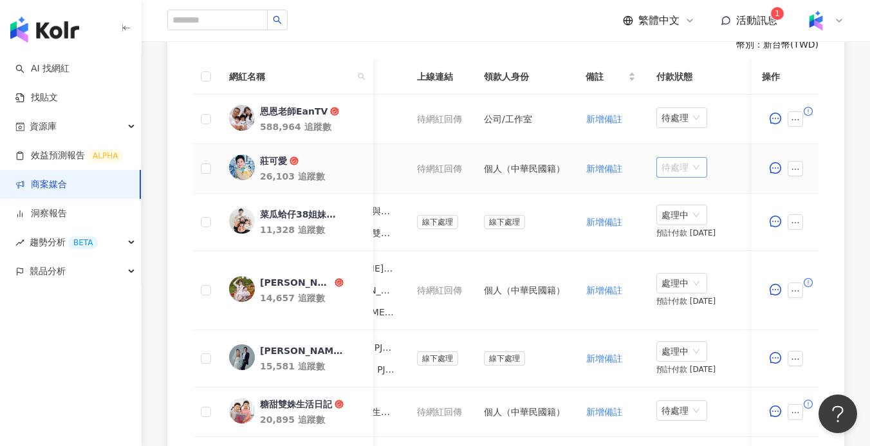
click at [690, 159] on span "待處理" at bounding box center [681, 167] width 41 height 19
click at [802, 165] on button "button" at bounding box center [795, 168] width 15 height 15
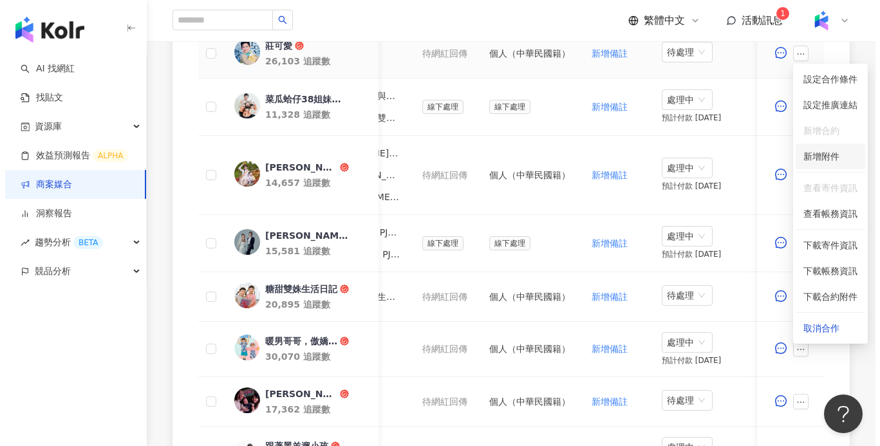
scroll to position [427, 0]
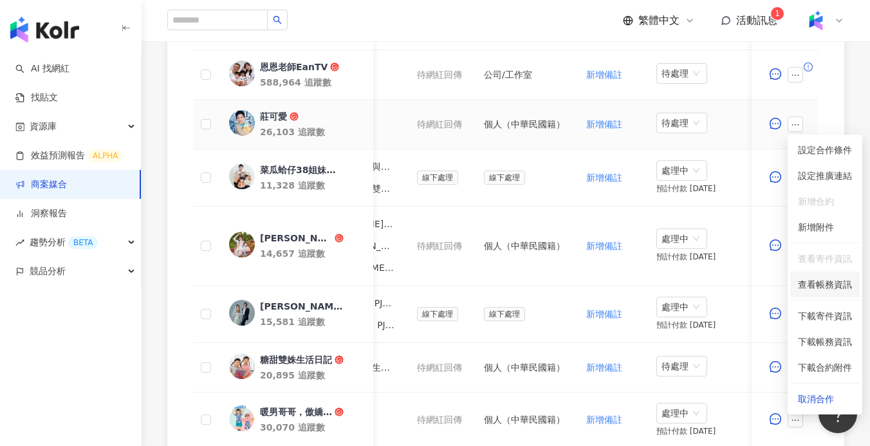
click at [824, 288] on span "查看帳務資訊" at bounding box center [825, 284] width 54 height 14
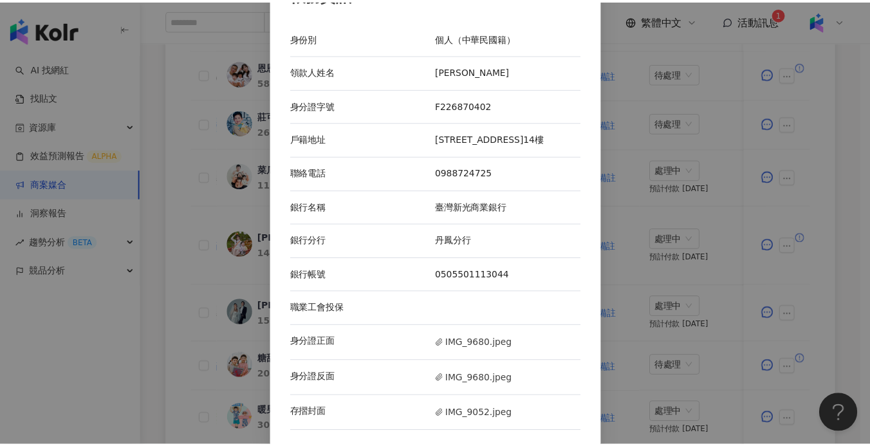
scroll to position [38, 0]
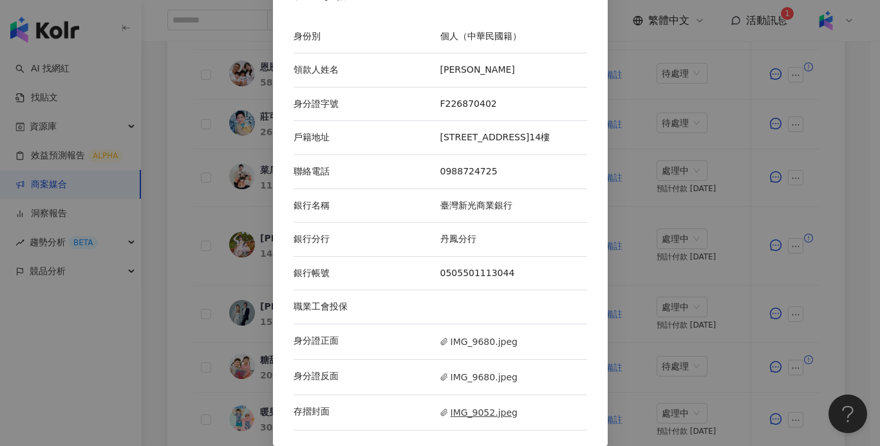
click at [470, 413] on span "IMG_9052.jpeg" at bounding box center [478, 412] width 77 height 14
click at [699, 126] on div "帳務資訊 身份別 個人（中華民國籍） 領款人姓名 王姸方 身分證字號 F226870402 戶籍地址 新北市泰山區信華五街45號14樓 聯絡電話 098872…" at bounding box center [440, 223] width 880 height 446
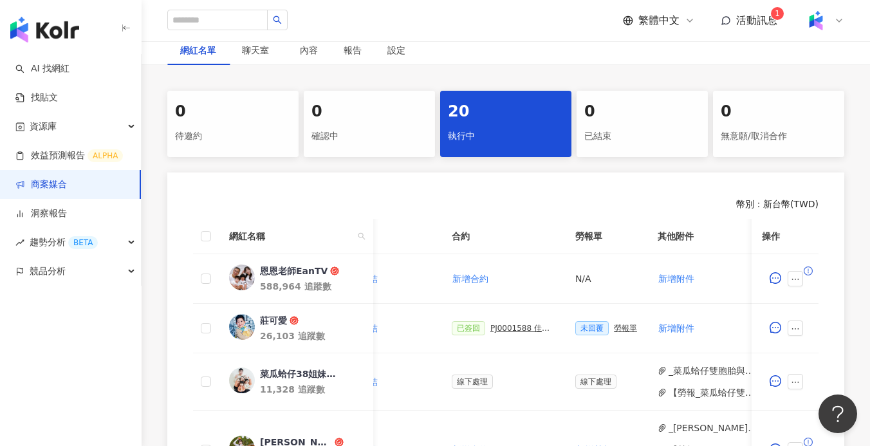
scroll to position [216, 0]
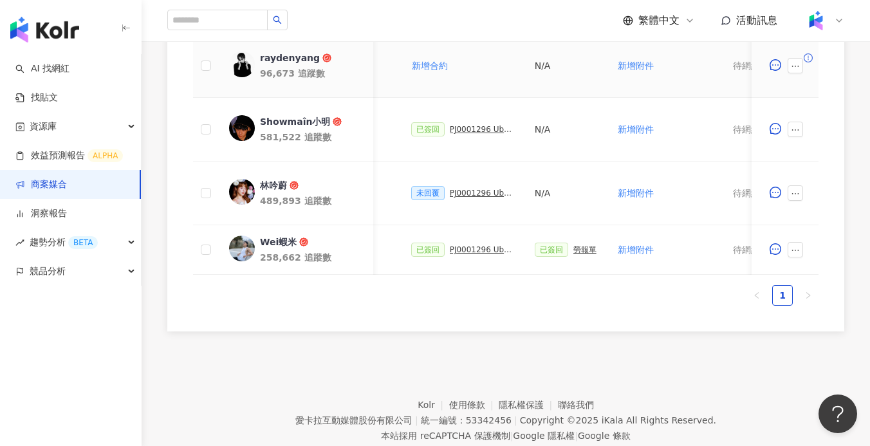
scroll to position [448, 0]
